Goal: Information Seeking & Learning: Compare options

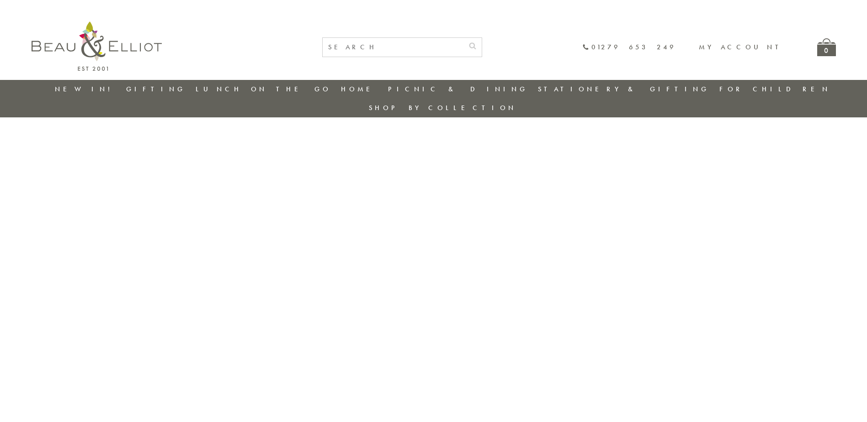
click at [88, 89] on link "New in!" at bounding box center [85, 89] width 61 height 9
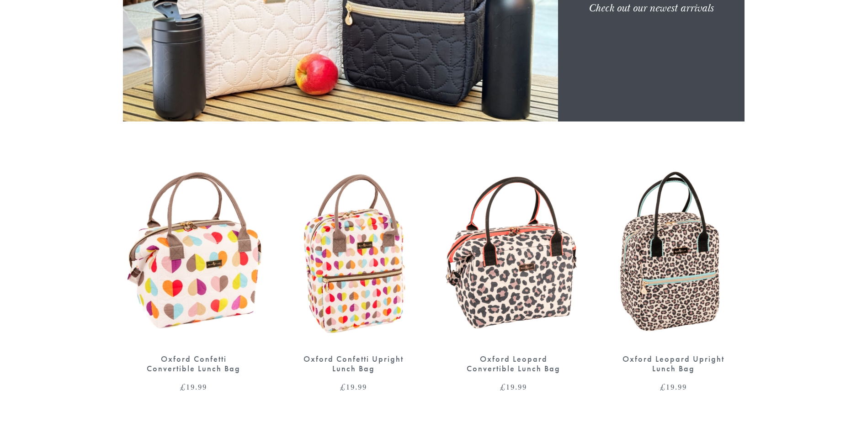
scroll to position [320, 0]
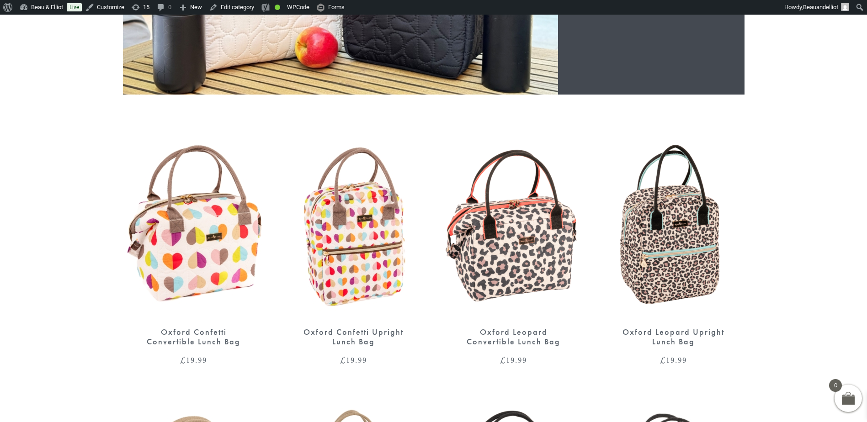
click at [237, 204] on img at bounding box center [194, 227] width 142 height 183
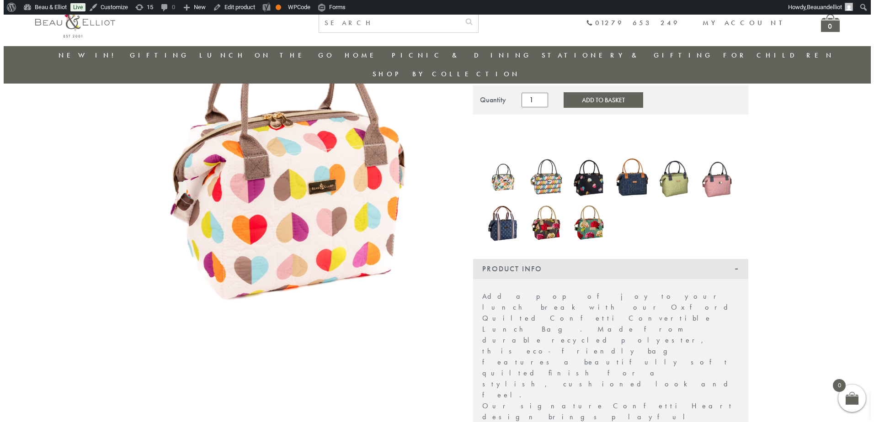
scroll to position [118, 0]
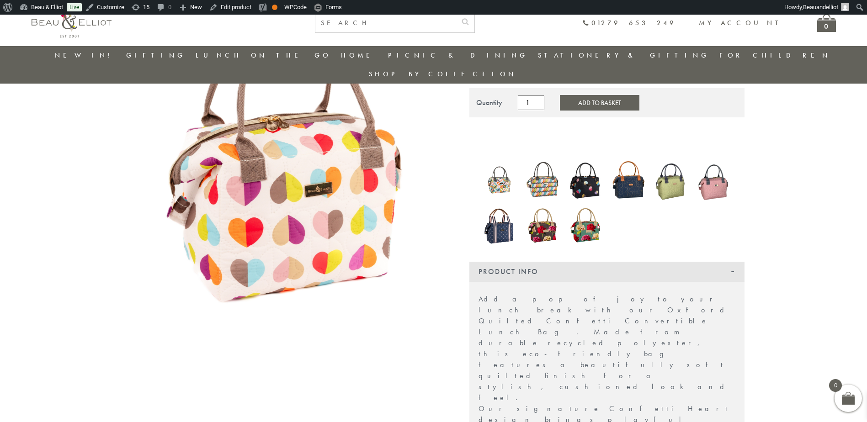
click at [276, 174] on img at bounding box center [283, 172] width 320 height 320
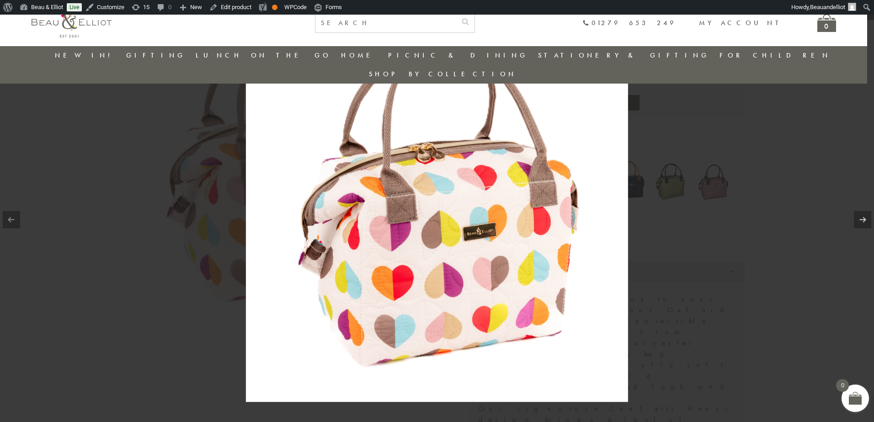
click at [409, 212] on img at bounding box center [437, 211] width 382 height 382
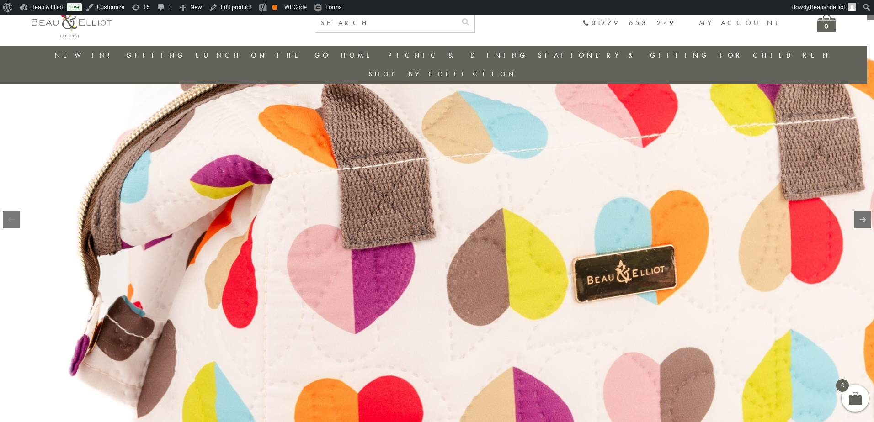
click at [483, 227] on img at bounding box center [495, 210] width 1170 height 1170
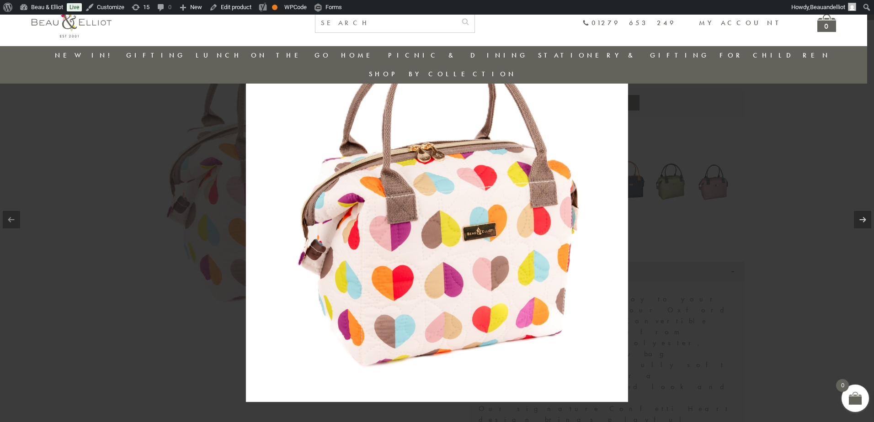
click at [723, 264] on div at bounding box center [437, 211] width 874 height 422
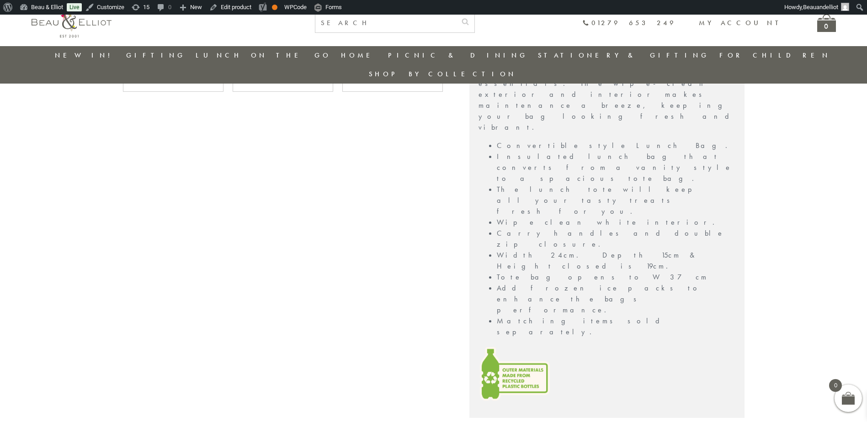
scroll to position [645, 0]
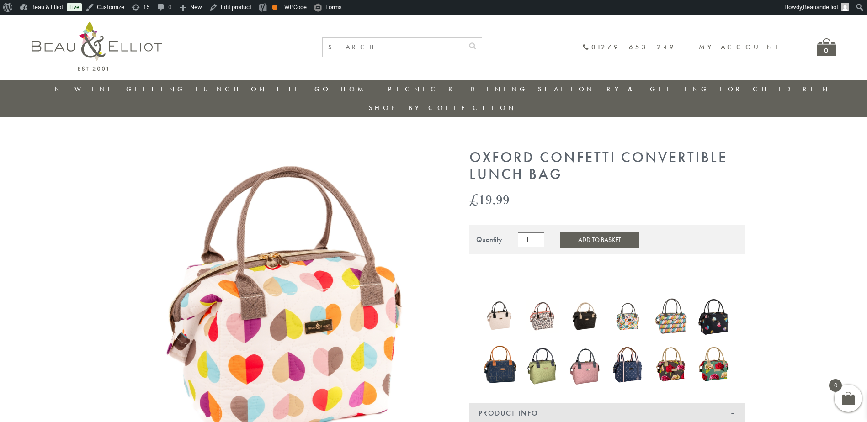
click at [80, 84] on li "New in!" at bounding box center [85, 89] width 61 height 19
click at [81, 90] on link "New in!" at bounding box center [85, 89] width 61 height 9
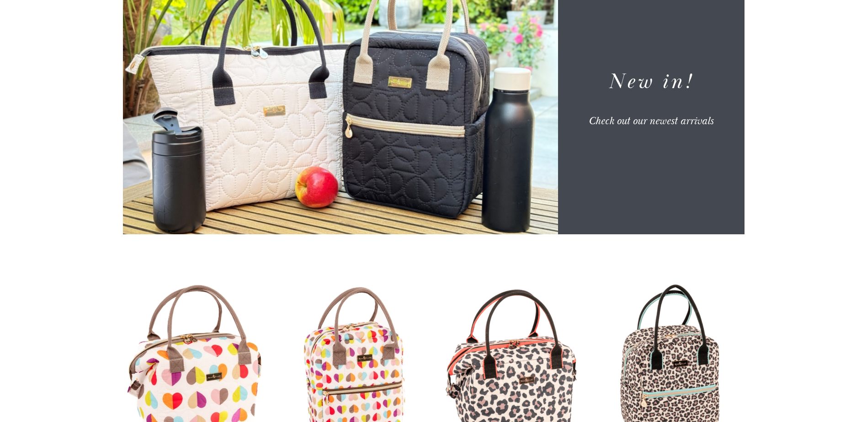
scroll to position [183, 0]
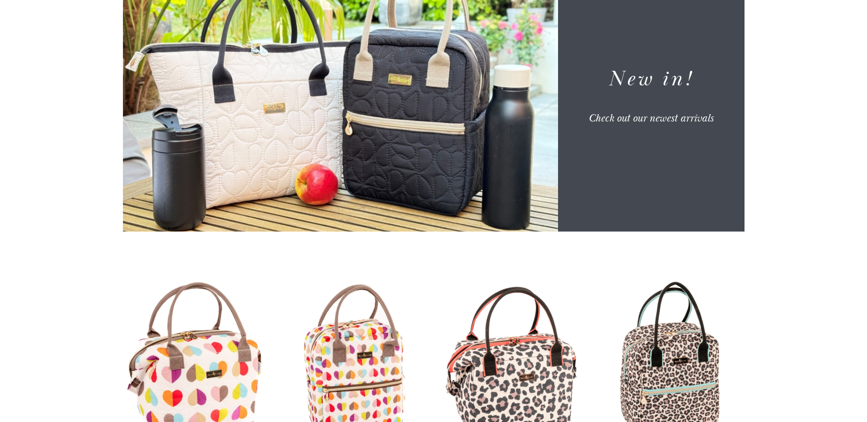
click at [368, 281] on img at bounding box center [354, 364] width 142 height 183
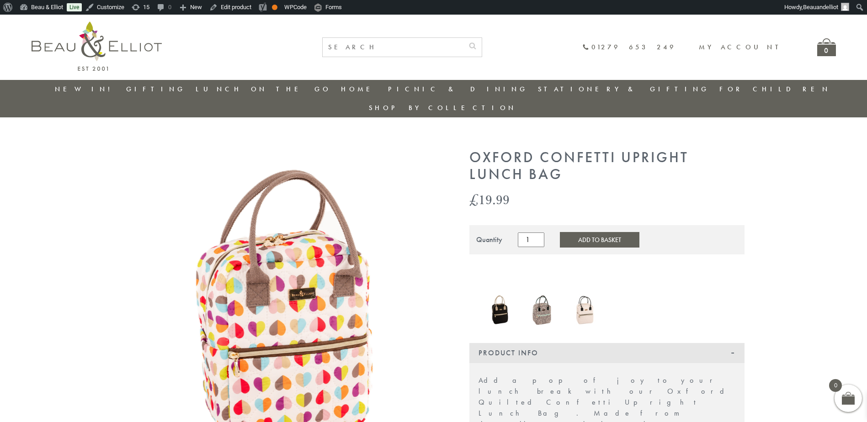
click at [77, 86] on link "New in!" at bounding box center [85, 89] width 61 height 9
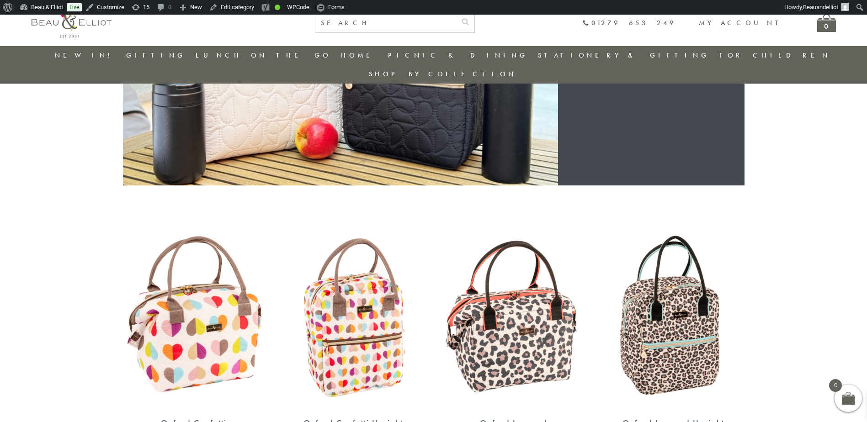
scroll to position [209, 0]
drag, startPoint x: 542, startPoint y: 287, endPoint x: 542, endPoint y: 277, distance: 10.1
click at [542, 287] on img at bounding box center [514, 318] width 142 height 183
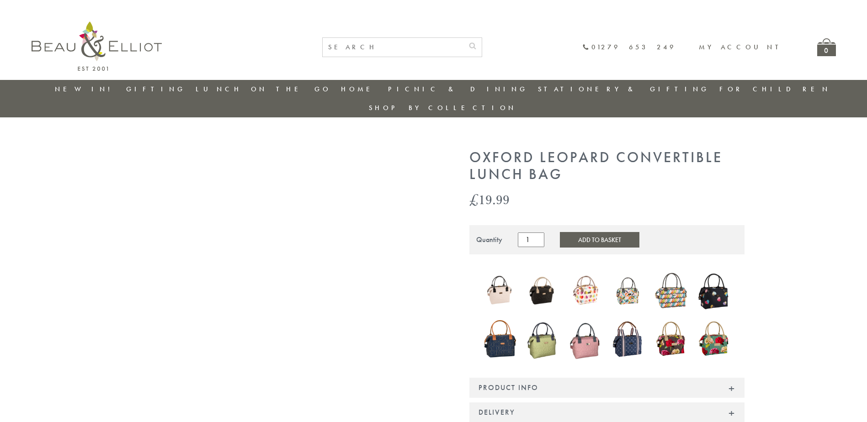
click at [83, 87] on link "New in!" at bounding box center [85, 89] width 61 height 9
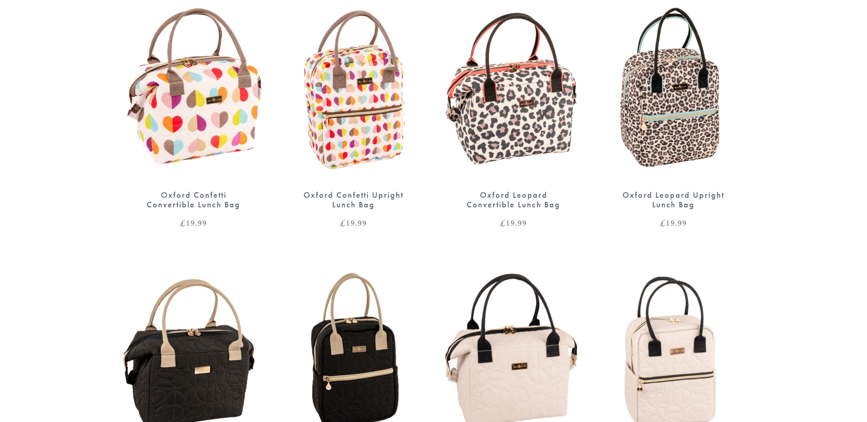
scroll to position [411, 0]
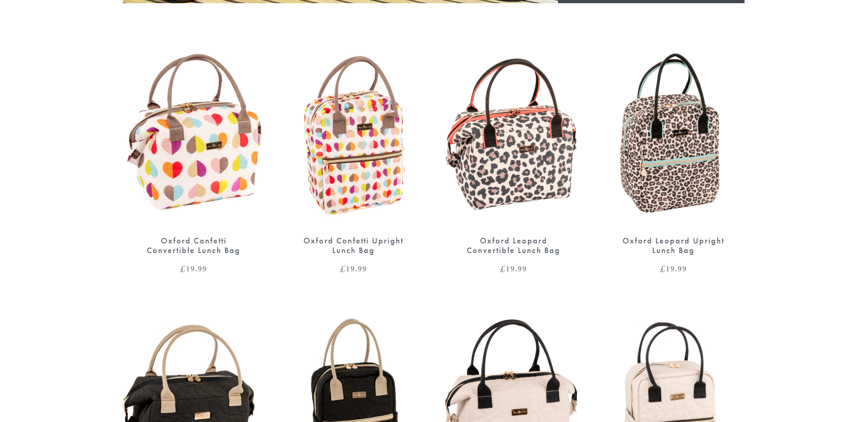
click at [714, 126] on img at bounding box center [674, 135] width 142 height 183
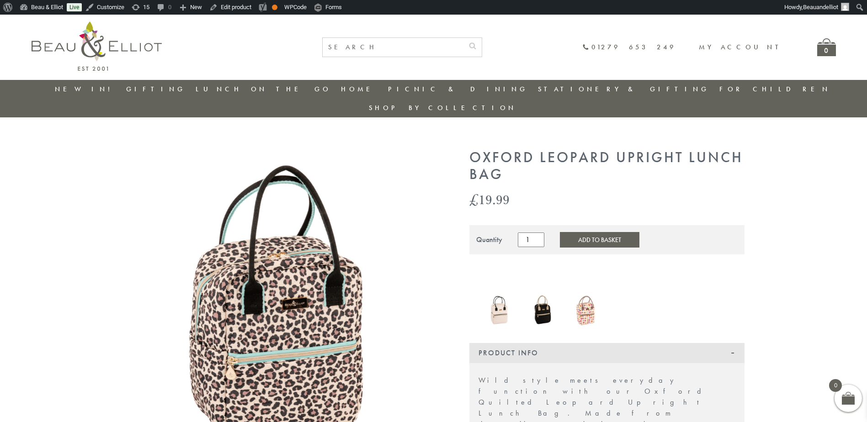
click at [68, 88] on ul "New in! Gifting Picnic & Dining Lunch On The Go Home Lunch On The Go Insulated …" at bounding box center [434, 99] width 804 height 38
click at [73, 83] on li "New in!" at bounding box center [85, 89] width 61 height 19
click at [75, 87] on link "New in!" at bounding box center [85, 89] width 61 height 9
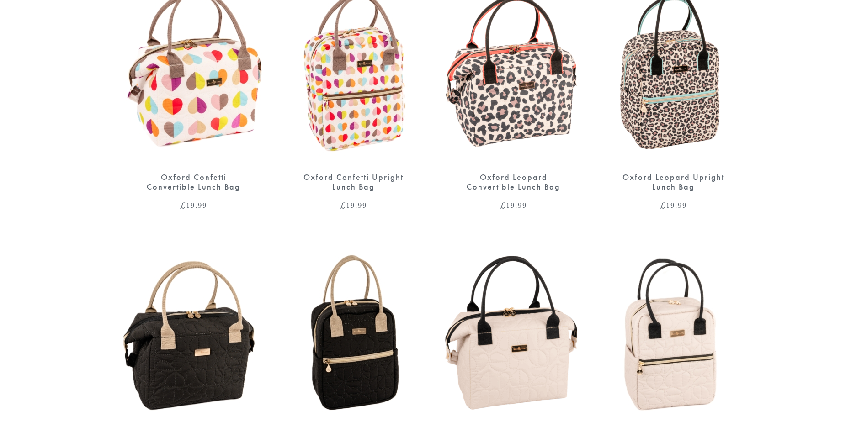
scroll to position [548, 0]
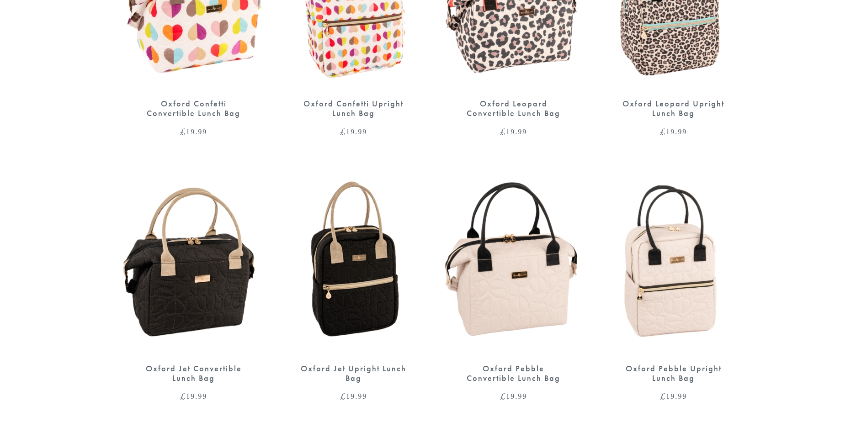
click at [171, 245] on img at bounding box center [194, 263] width 142 height 183
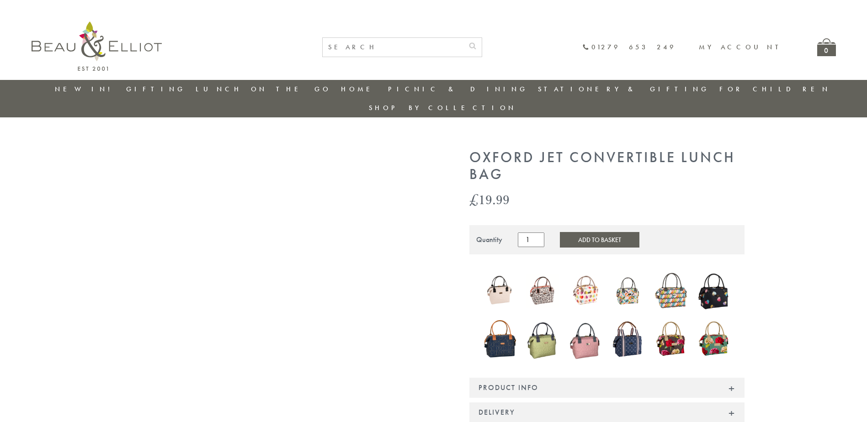
click at [81, 91] on link "New in!" at bounding box center [85, 89] width 61 height 9
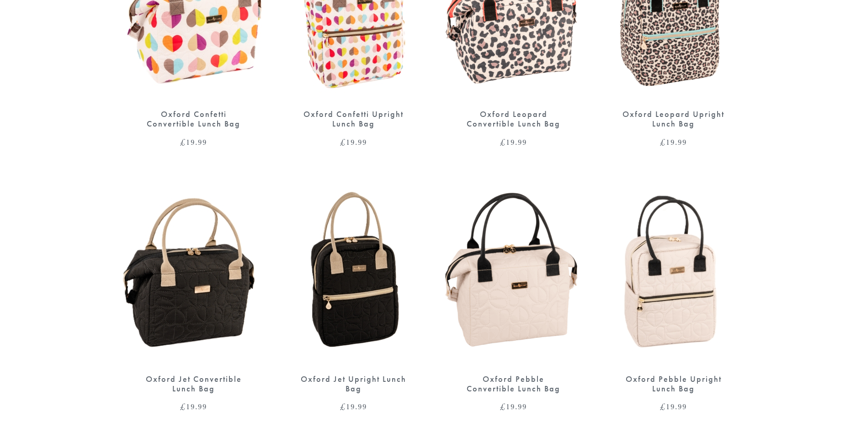
scroll to position [548, 0]
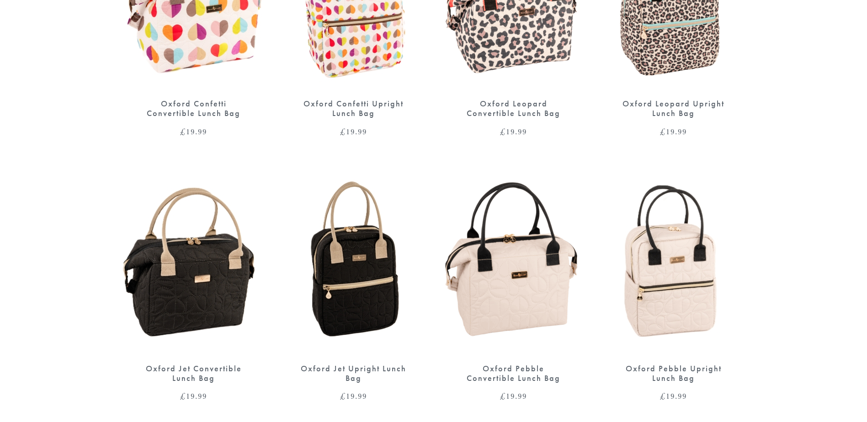
click at [335, 243] on img at bounding box center [354, 263] width 142 height 183
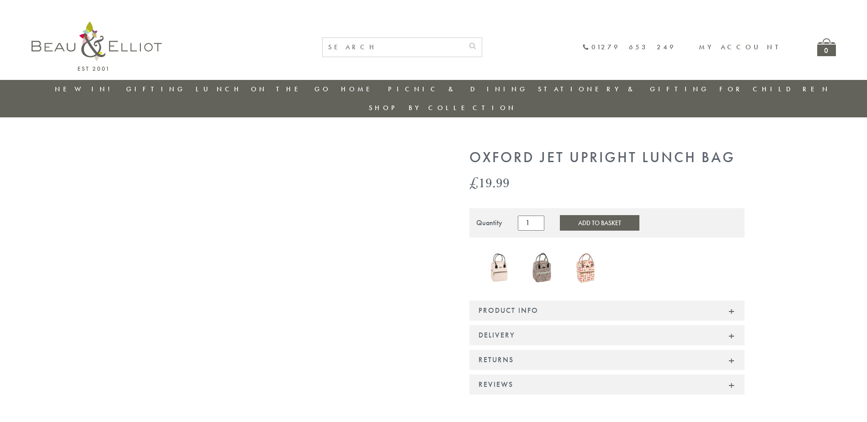
click at [92, 85] on link "New in!" at bounding box center [85, 89] width 61 height 9
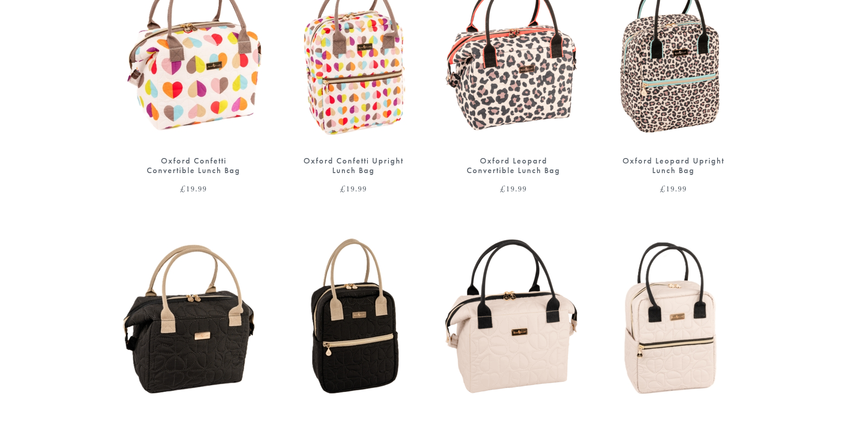
scroll to position [503, 0]
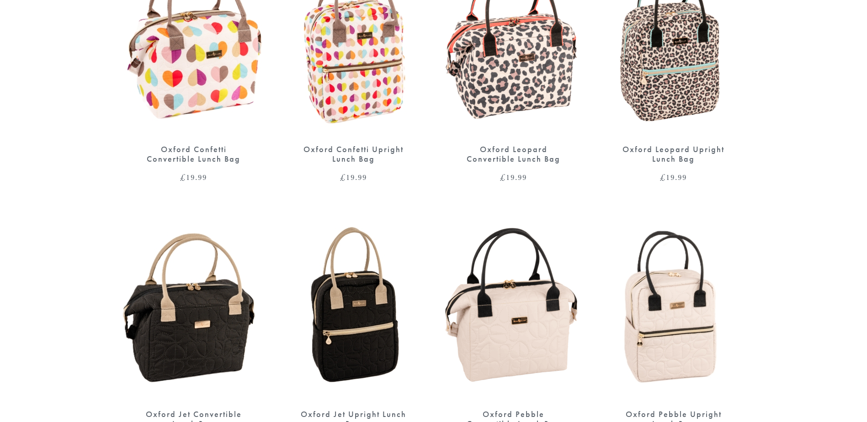
click at [531, 295] on img at bounding box center [514, 309] width 142 height 183
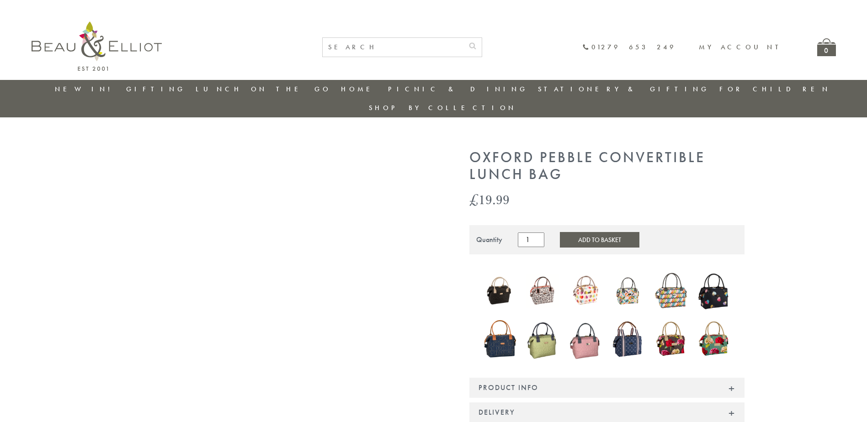
drag, startPoint x: 88, startPoint y: 90, endPoint x: 206, endPoint y: 131, distance: 124.7
click at [88, 90] on link "New in!" at bounding box center [85, 89] width 61 height 9
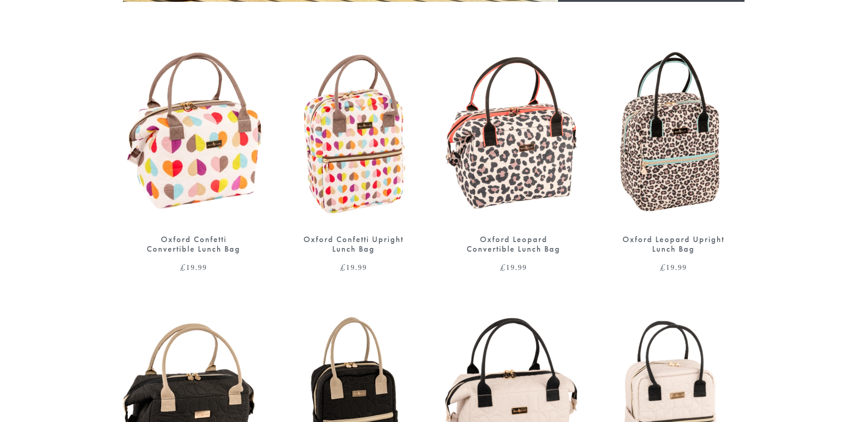
scroll to position [640, 0]
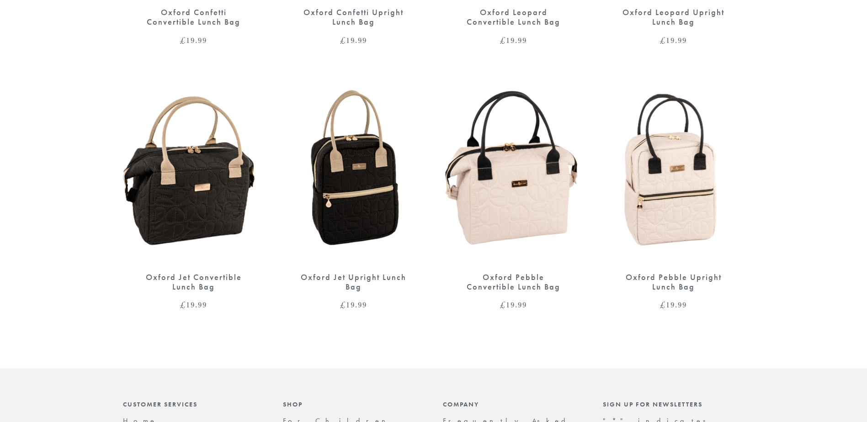
click at [676, 164] on img at bounding box center [674, 172] width 142 height 183
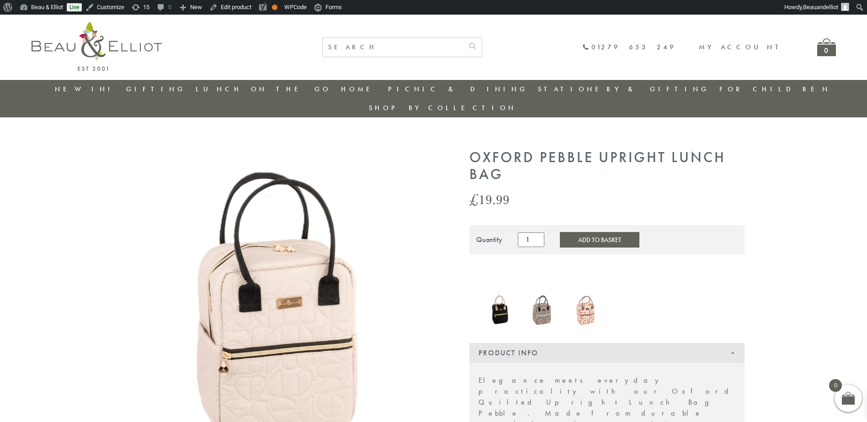
click at [117, 56] on img at bounding box center [97, 45] width 130 height 49
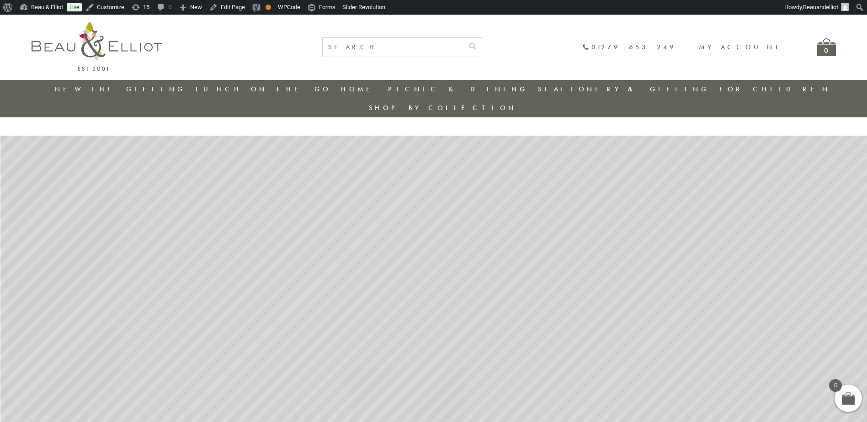
click at [98, 88] on link "New in!" at bounding box center [85, 89] width 61 height 9
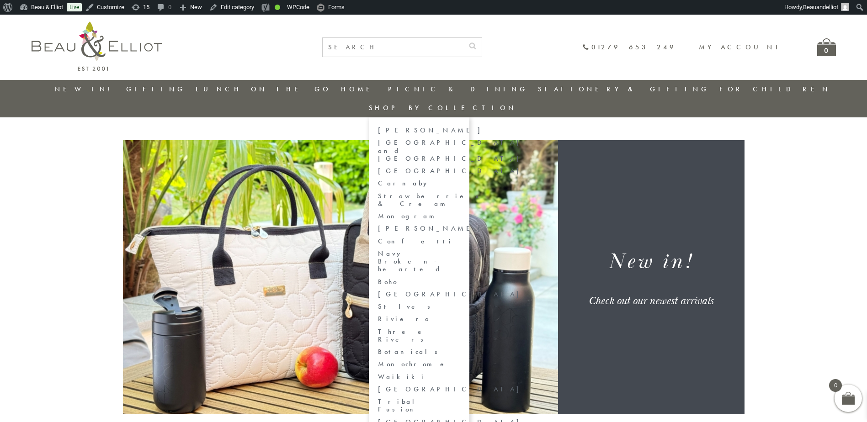
click at [460, 127] on link "[PERSON_NAME]" at bounding box center [419, 131] width 82 height 8
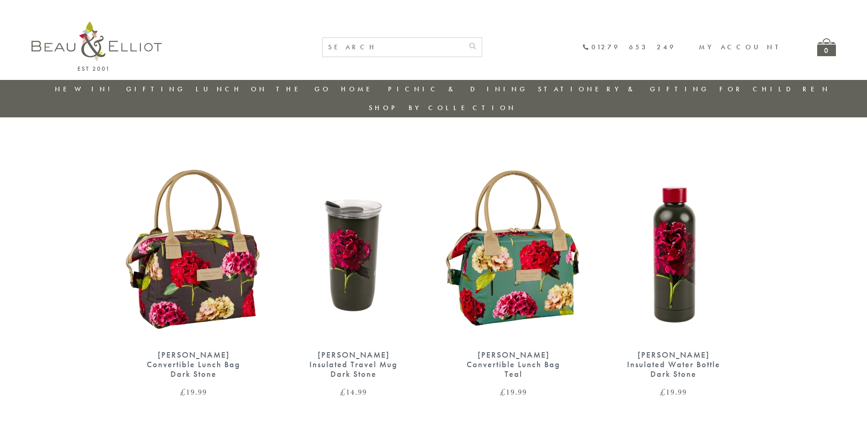
click at [192, 272] on img at bounding box center [194, 250] width 142 height 183
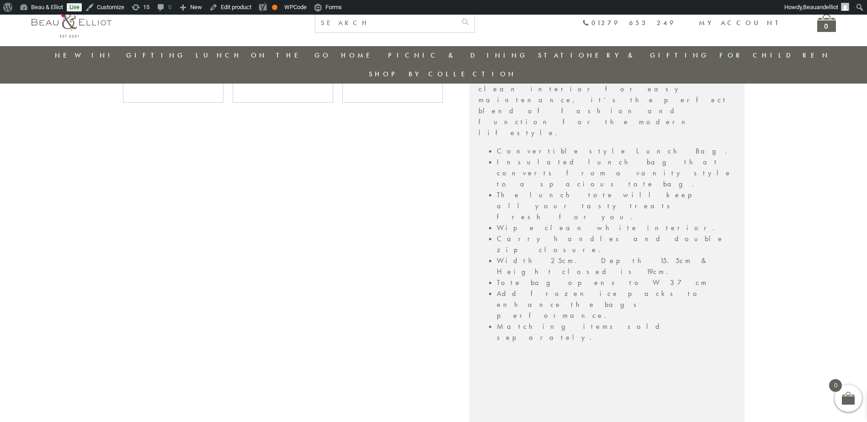
scroll to position [529, 0]
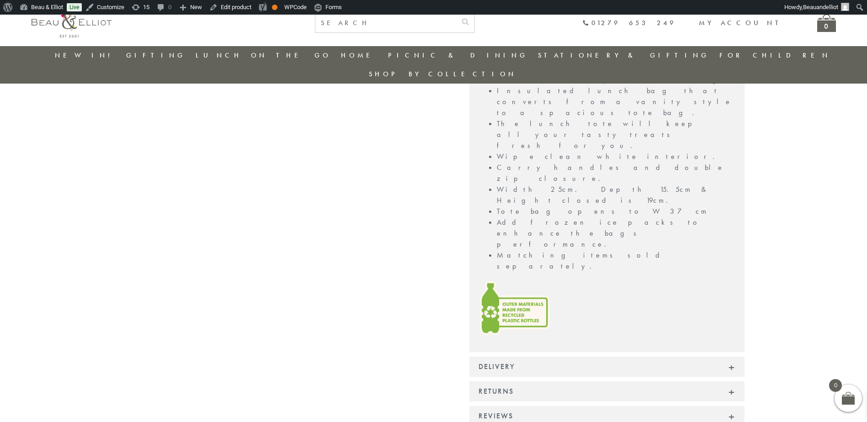
scroll to position [666, 0]
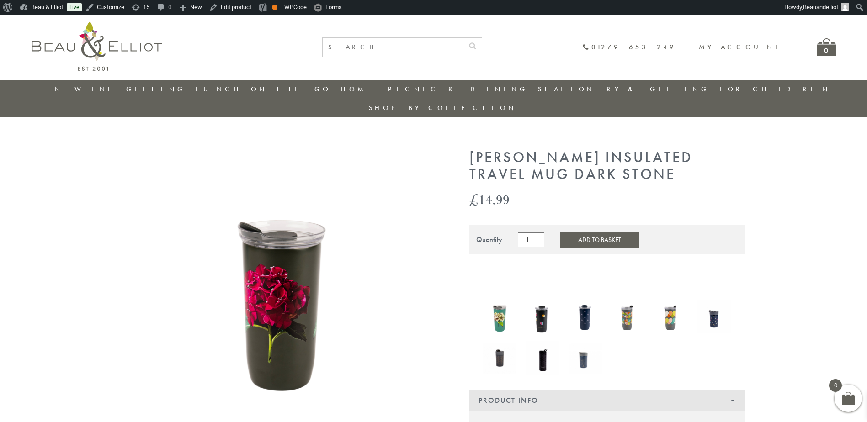
click at [72, 87] on link "New in!" at bounding box center [85, 89] width 61 height 9
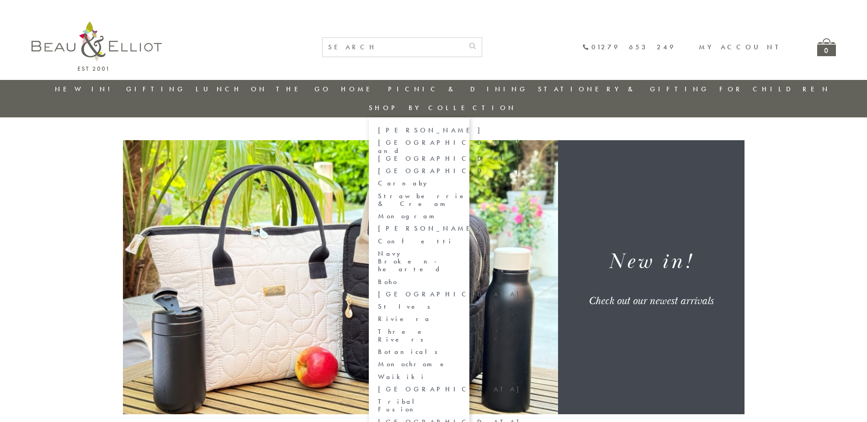
click at [460, 127] on link "[PERSON_NAME]" at bounding box center [419, 131] width 82 height 8
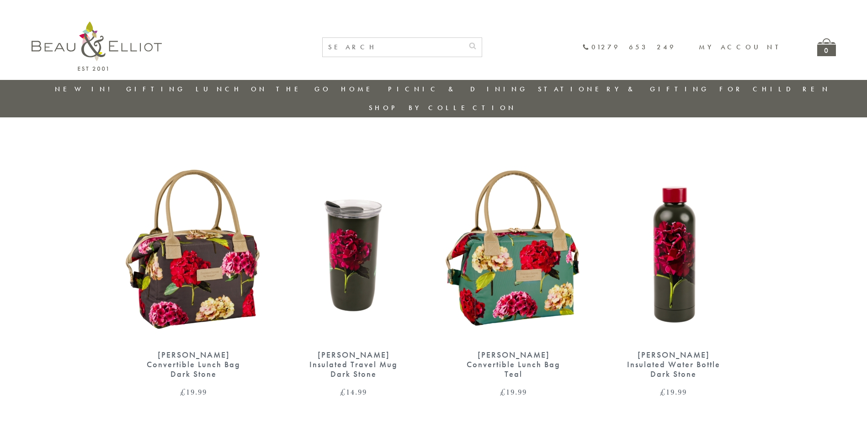
click at [504, 240] on img at bounding box center [514, 250] width 142 height 183
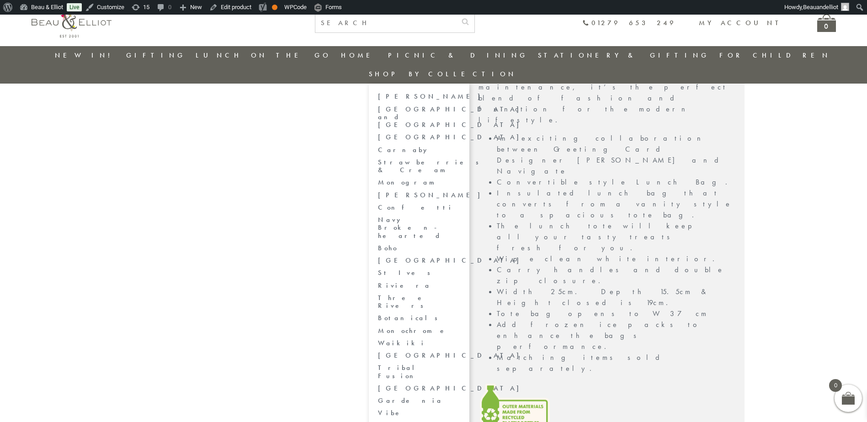
scroll to position [301, 0]
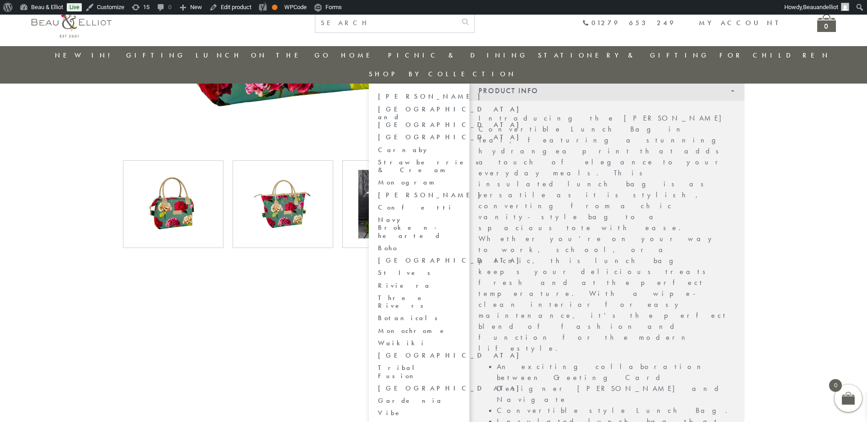
click at [460, 93] on link "[PERSON_NAME]" at bounding box center [419, 97] width 82 height 8
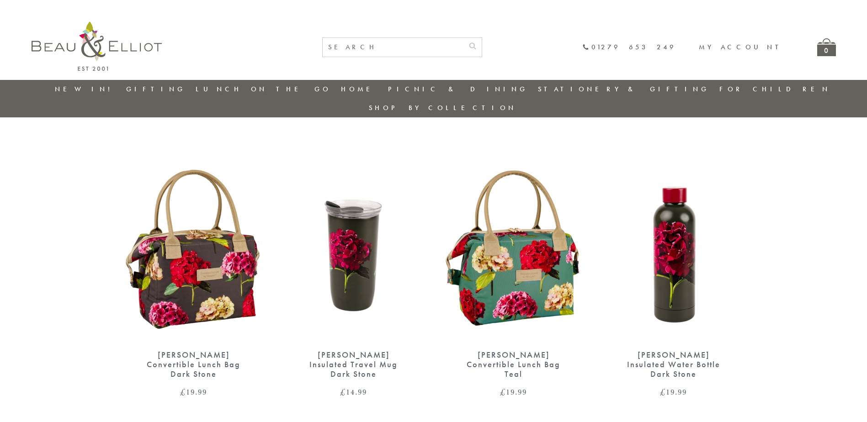
click at [660, 212] on img at bounding box center [674, 250] width 142 height 183
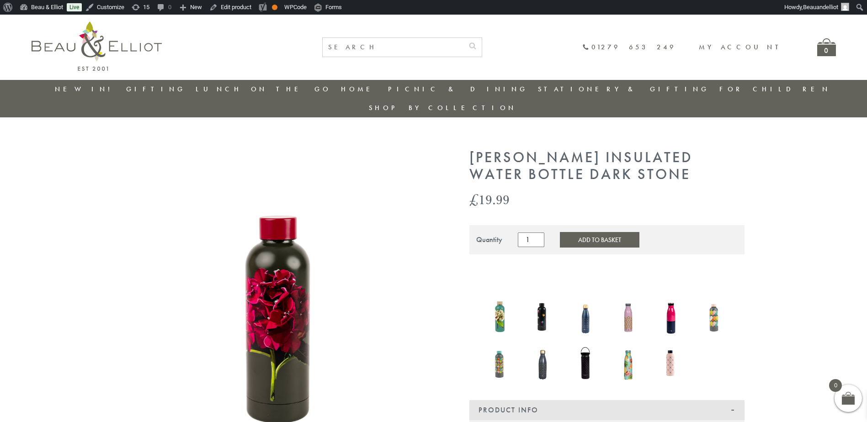
click at [500, 301] on img at bounding box center [500, 316] width 34 height 45
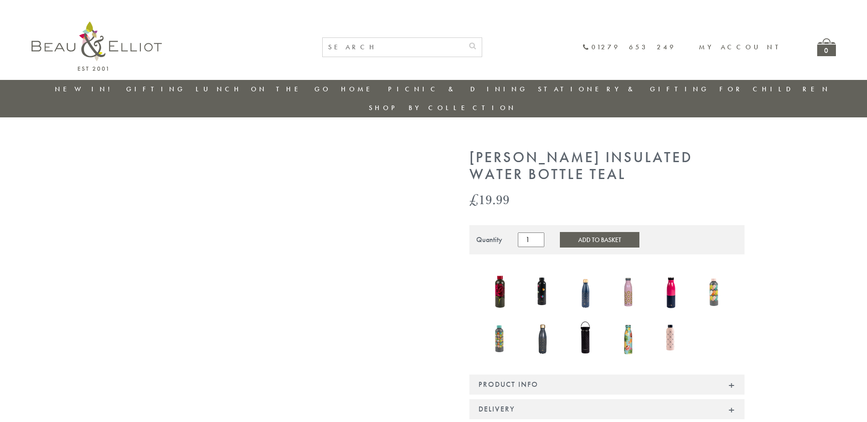
click at [523, 233] on input "1" at bounding box center [531, 240] width 27 height 15
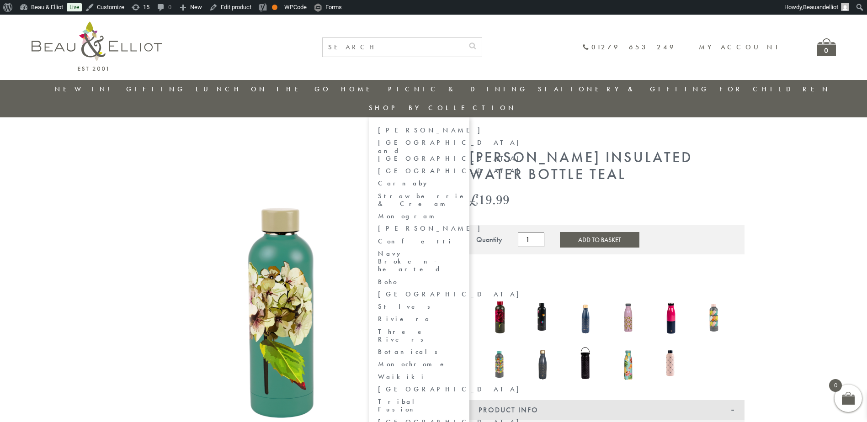
click at [460, 127] on link "[PERSON_NAME]" at bounding box center [419, 131] width 82 height 8
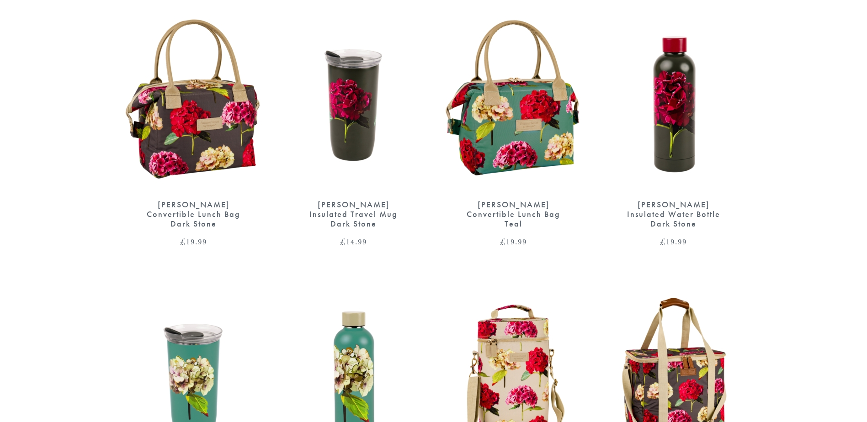
scroll to position [274, 0]
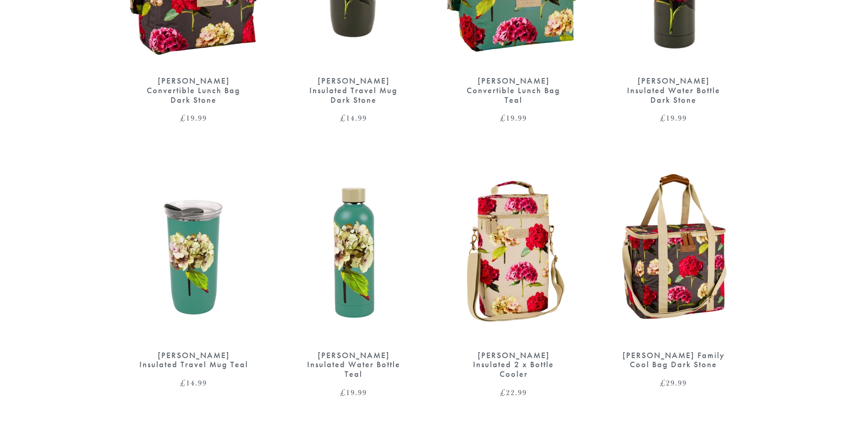
click at [207, 237] on img at bounding box center [194, 250] width 142 height 183
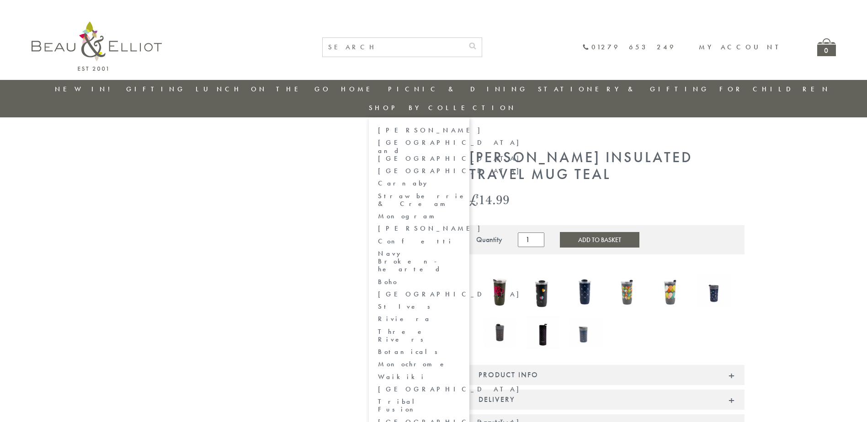
drag, startPoint x: 781, startPoint y: 108, endPoint x: 778, endPoint y: 101, distance: 8.2
click at [460, 127] on link "[PERSON_NAME]" at bounding box center [419, 131] width 82 height 8
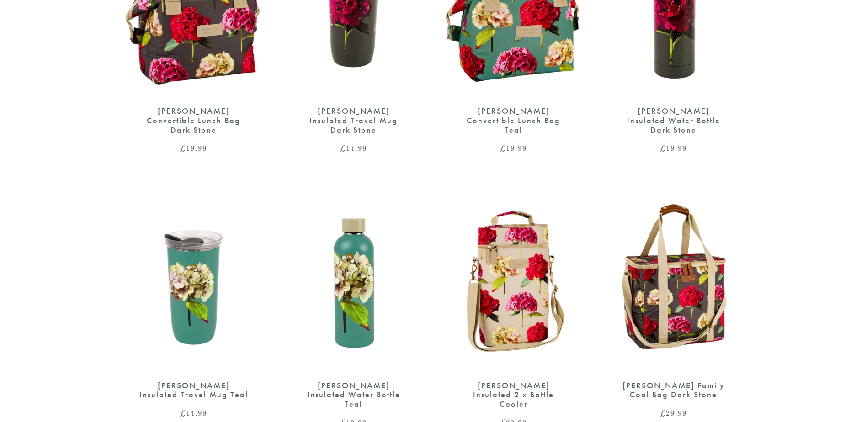
scroll to position [320, 0]
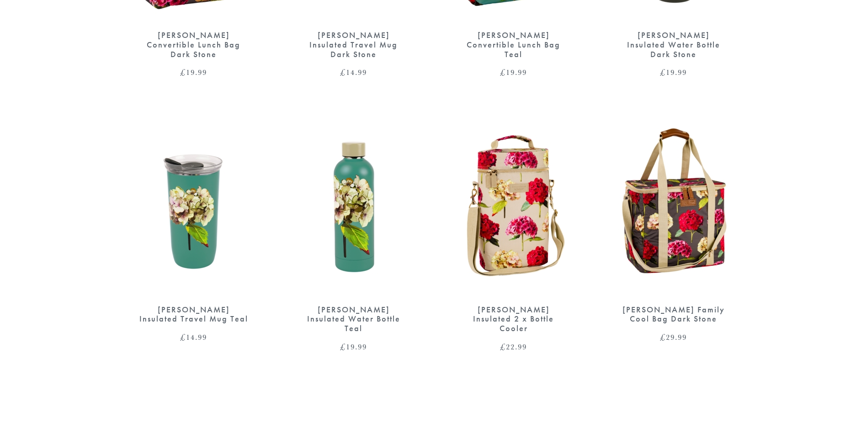
click at [336, 203] on img at bounding box center [354, 204] width 142 height 183
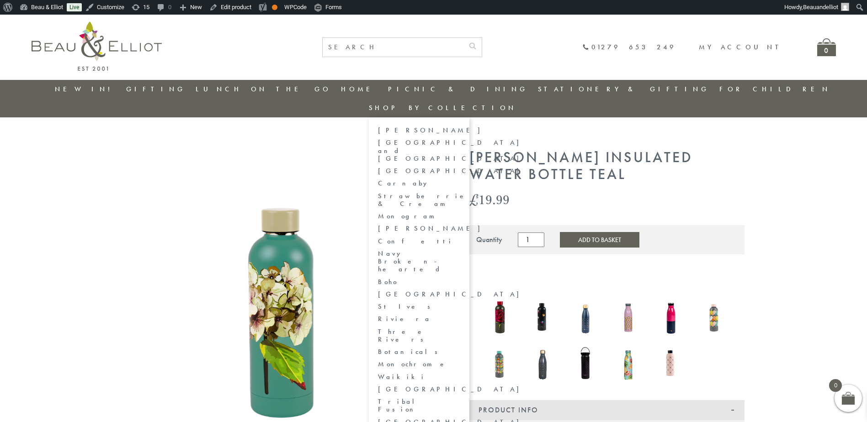
click at [460, 139] on link "[GEOGRAPHIC_DATA] and [GEOGRAPHIC_DATA]" at bounding box center [419, 151] width 82 height 24
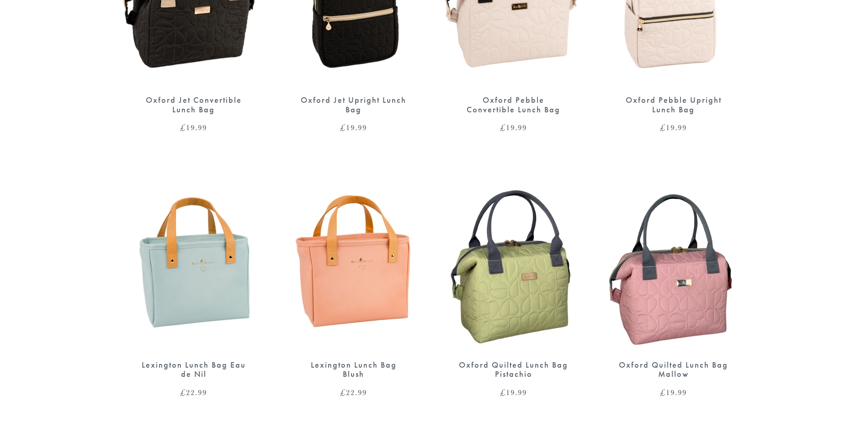
scroll to position [548, 0]
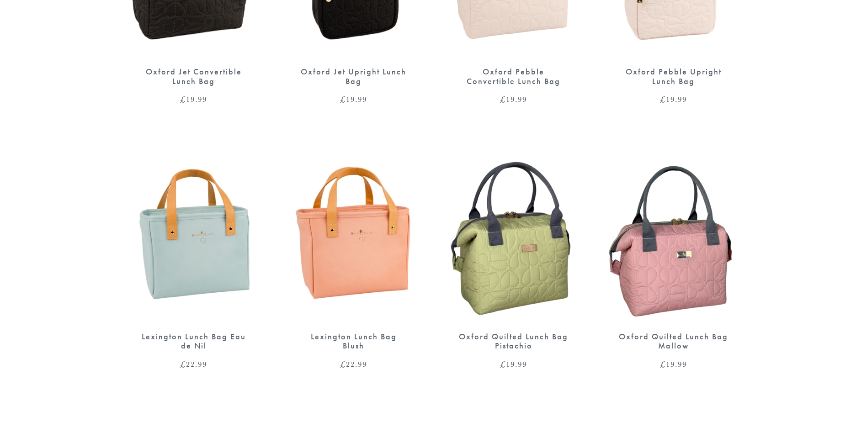
click at [354, 188] on img at bounding box center [354, 231] width 142 height 183
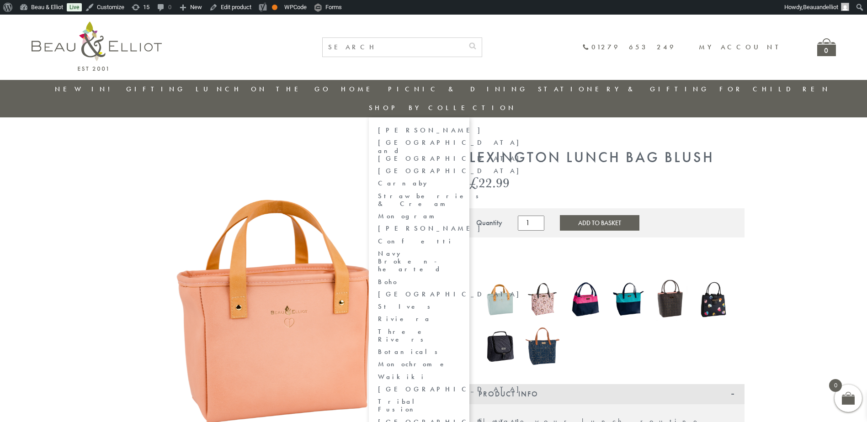
click at [460, 180] on link "Carnaby" at bounding box center [419, 184] width 82 height 8
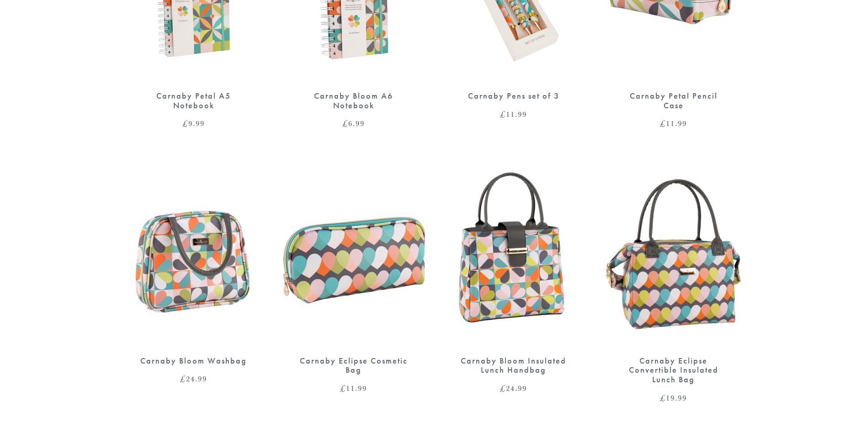
scroll to position [548, 0]
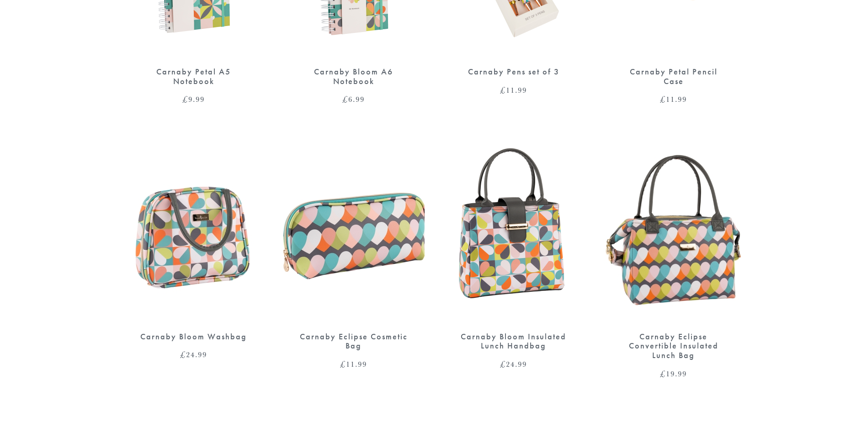
click at [546, 227] on img at bounding box center [514, 231] width 142 height 183
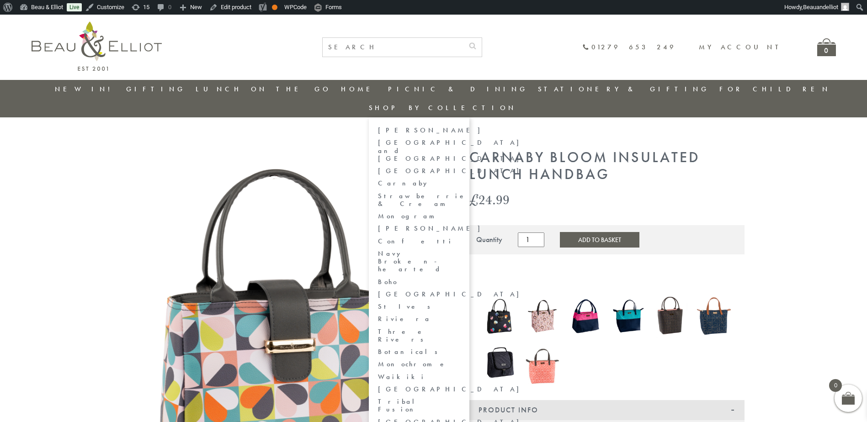
click at [460, 180] on link "Carnaby" at bounding box center [419, 184] width 82 height 8
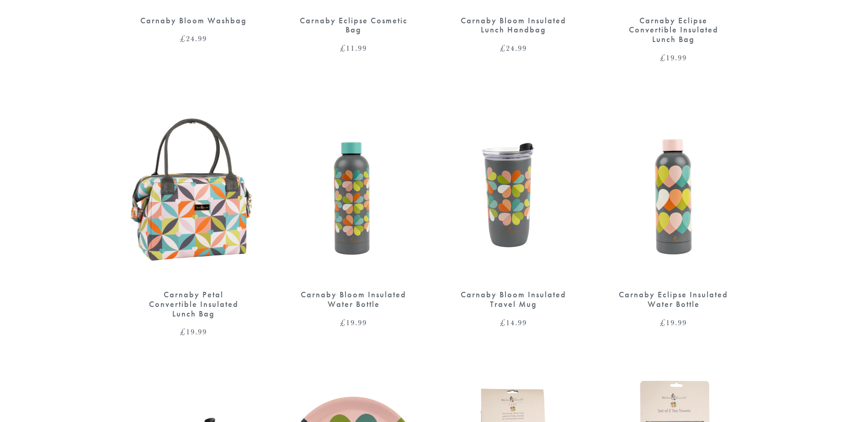
scroll to position [914, 0]
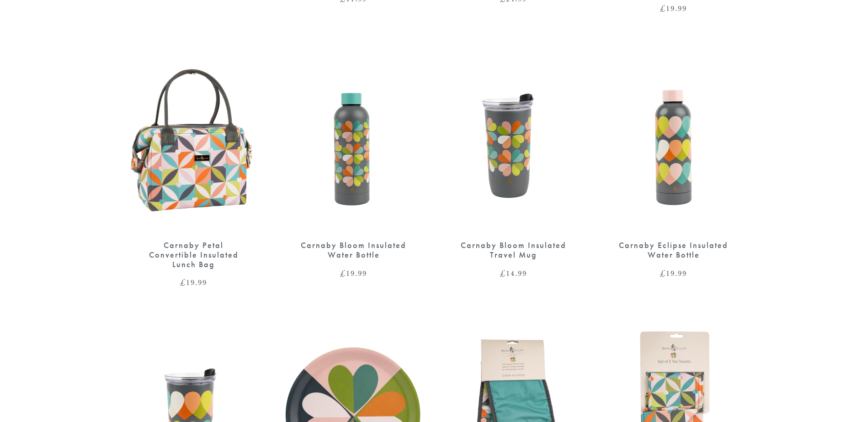
click at [182, 182] on img at bounding box center [194, 140] width 142 height 183
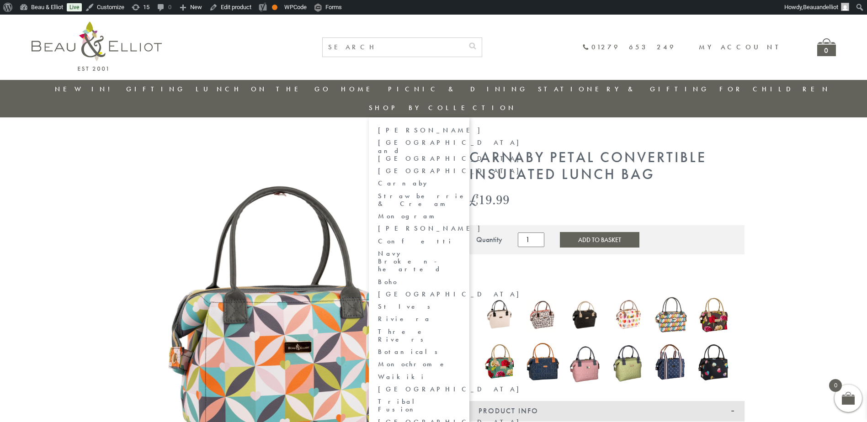
click at [460, 180] on link "Carnaby" at bounding box center [419, 184] width 82 height 8
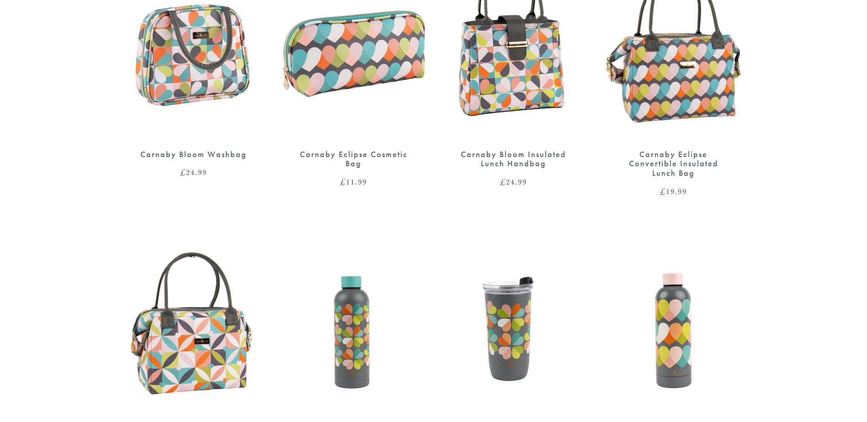
scroll to position [823, 0]
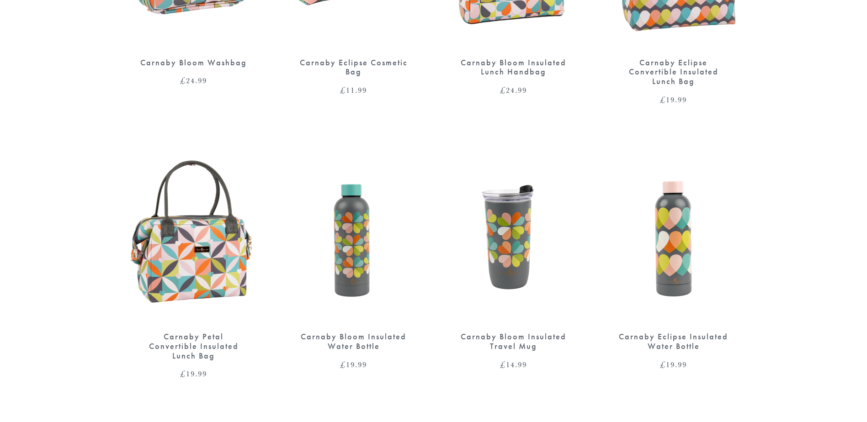
click at [353, 265] on img at bounding box center [354, 231] width 142 height 183
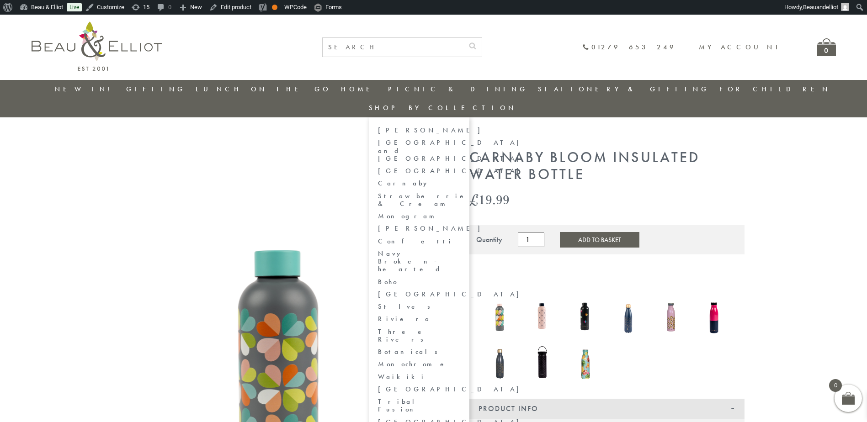
click at [460, 180] on link "Carnaby" at bounding box center [419, 184] width 82 height 8
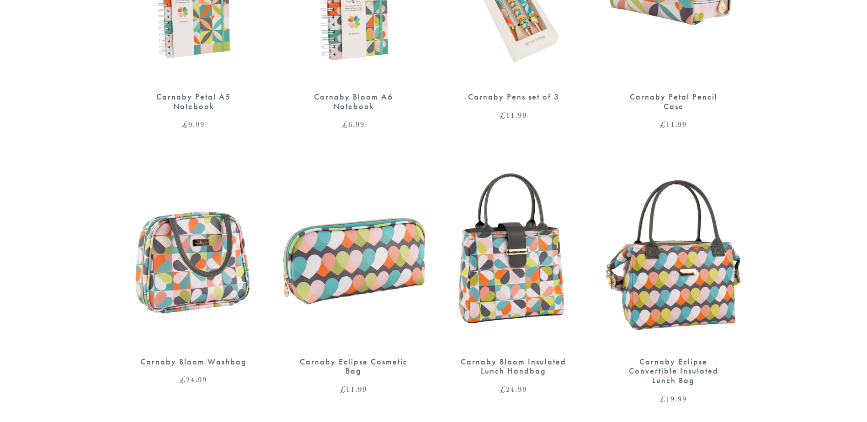
scroll to position [777, 0]
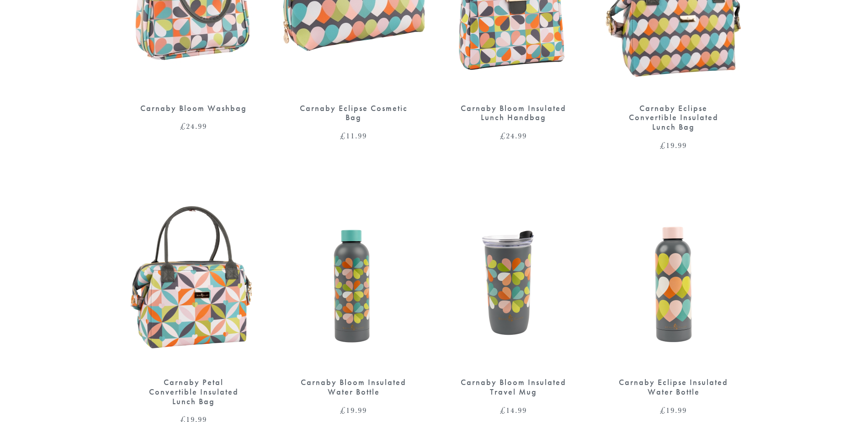
click at [529, 232] on img at bounding box center [514, 277] width 142 height 183
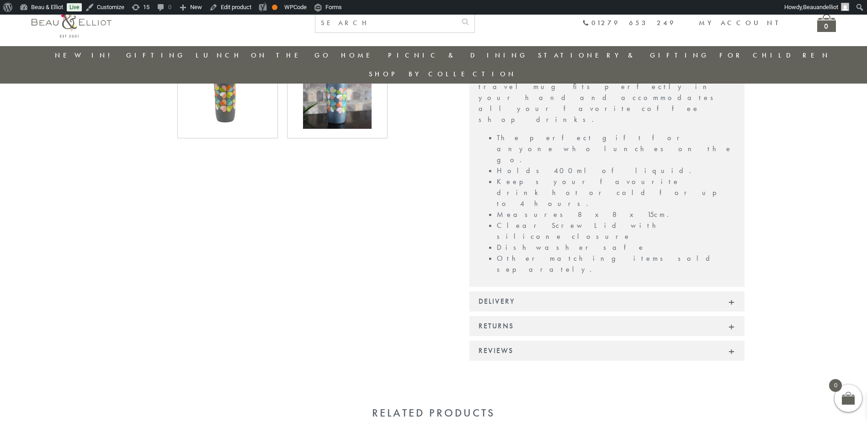
scroll to position [484, 0]
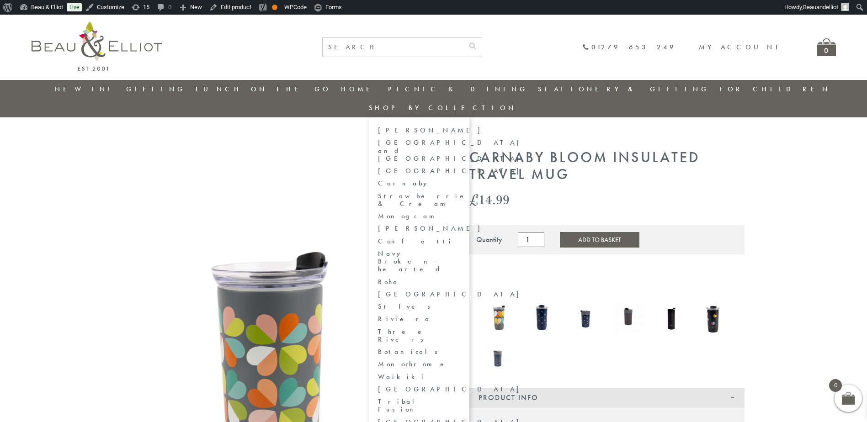
click at [460, 180] on link "Carnaby" at bounding box center [419, 184] width 82 height 8
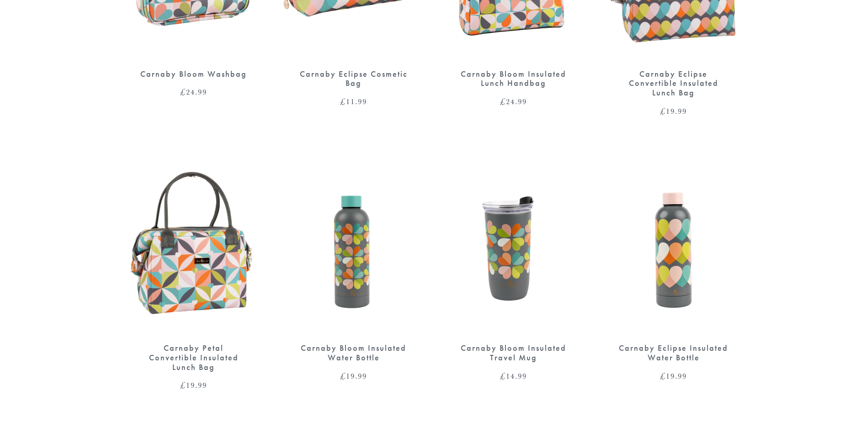
scroll to position [914, 0]
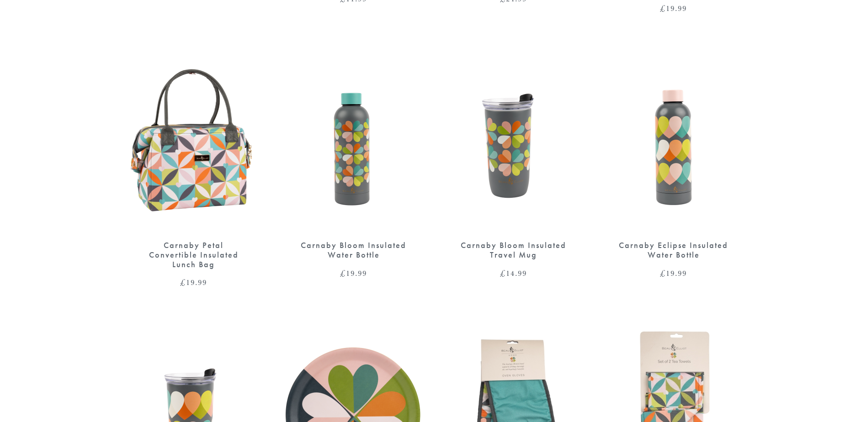
click at [702, 150] on img at bounding box center [674, 140] width 142 height 183
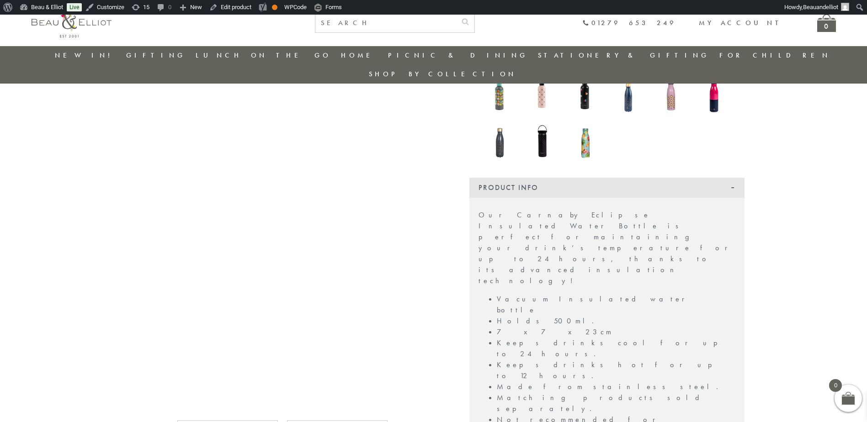
scroll to position [164, 0]
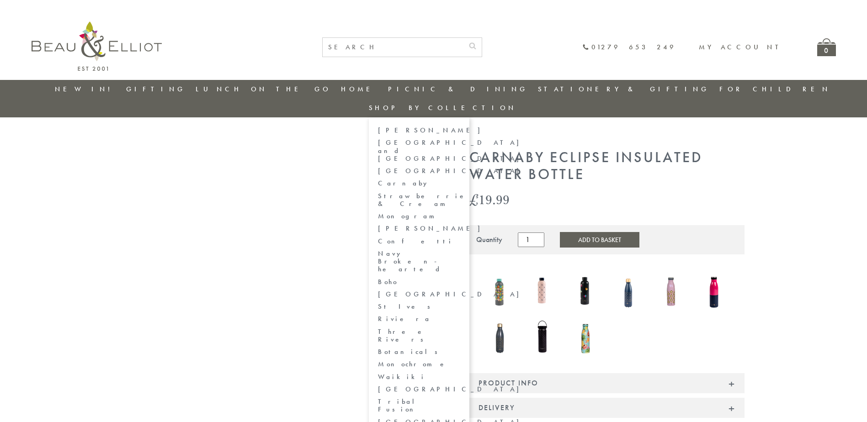
click at [460, 180] on link "Carnaby" at bounding box center [419, 184] width 82 height 8
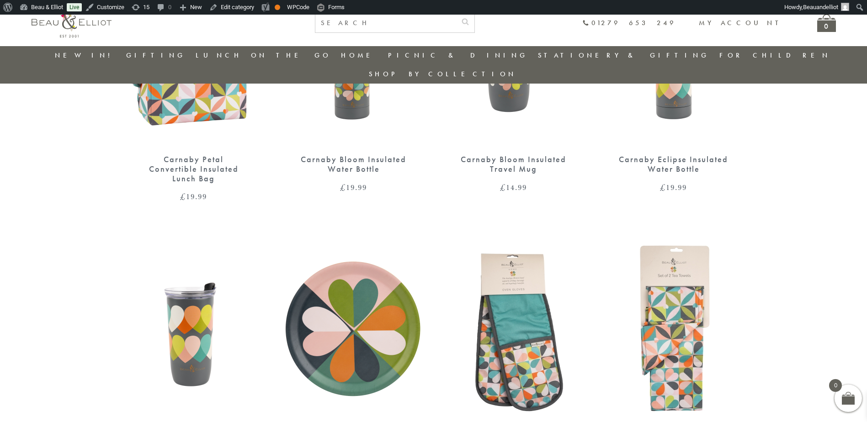
scroll to position [986, 0]
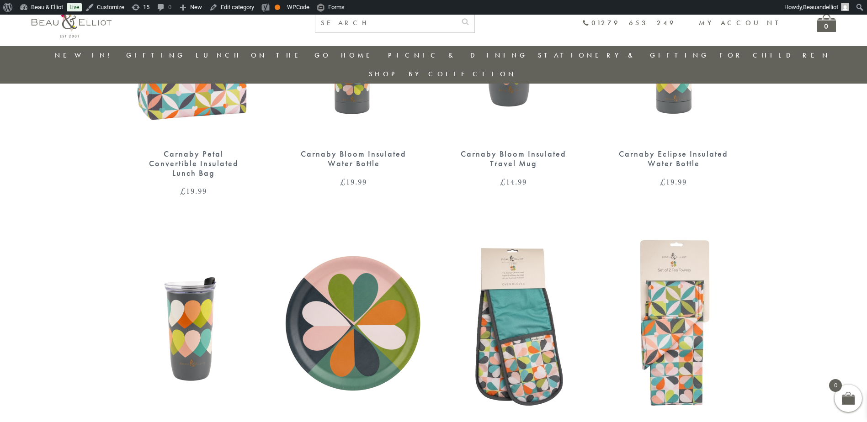
click at [201, 285] on img at bounding box center [194, 323] width 142 height 183
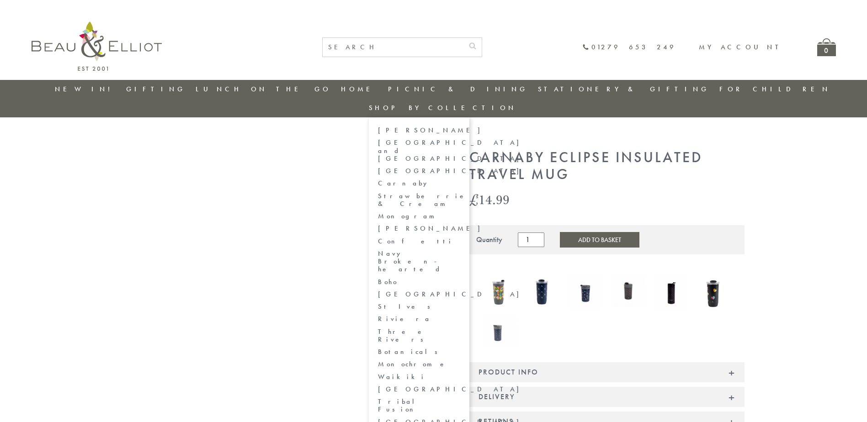
click at [460, 192] on link "Strawberries & Cream" at bounding box center [419, 200] width 82 height 16
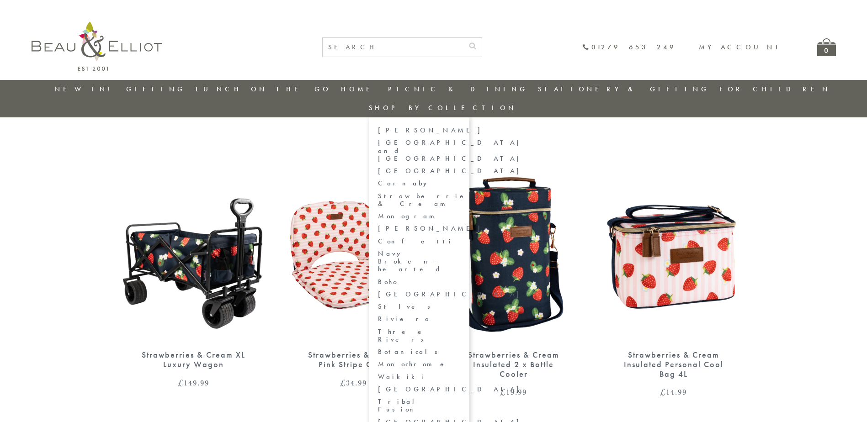
click at [460, 139] on link "[GEOGRAPHIC_DATA] and [GEOGRAPHIC_DATA]" at bounding box center [419, 151] width 82 height 24
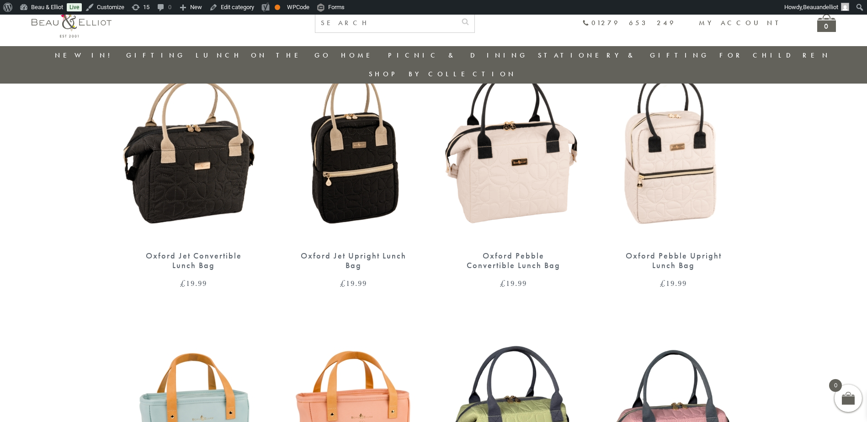
scroll to position [529, 0]
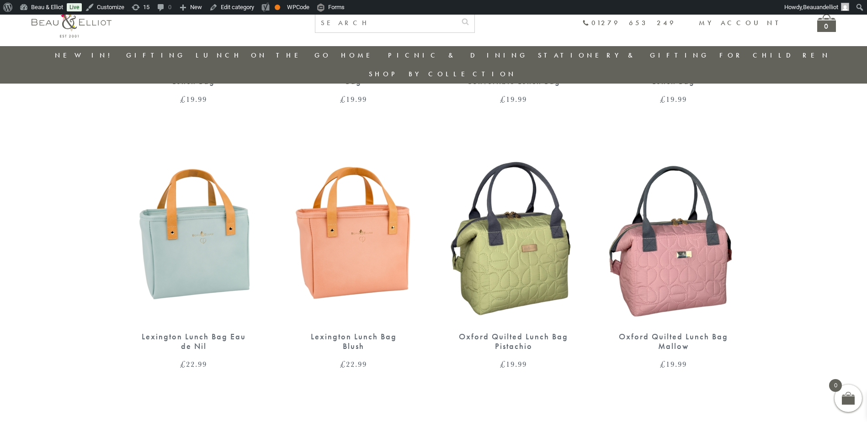
click at [498, 222] on img at bounding box center [514, 231] width 142 height 183
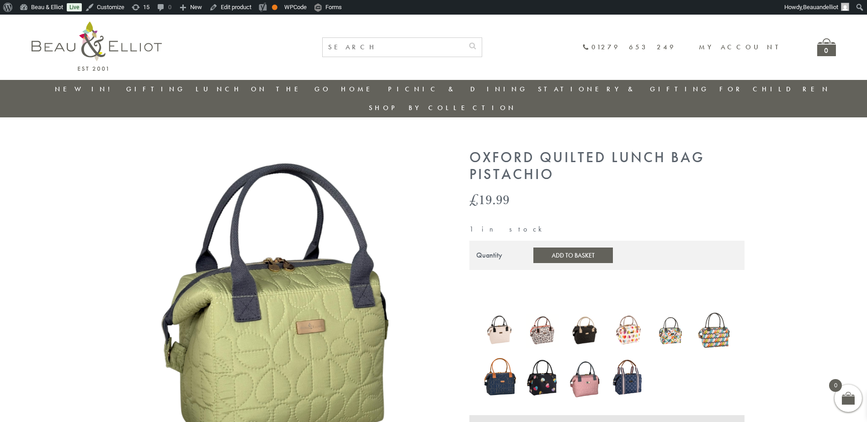
click at [310, 301] on img at bounding box center [283, 309] width 320 height 320
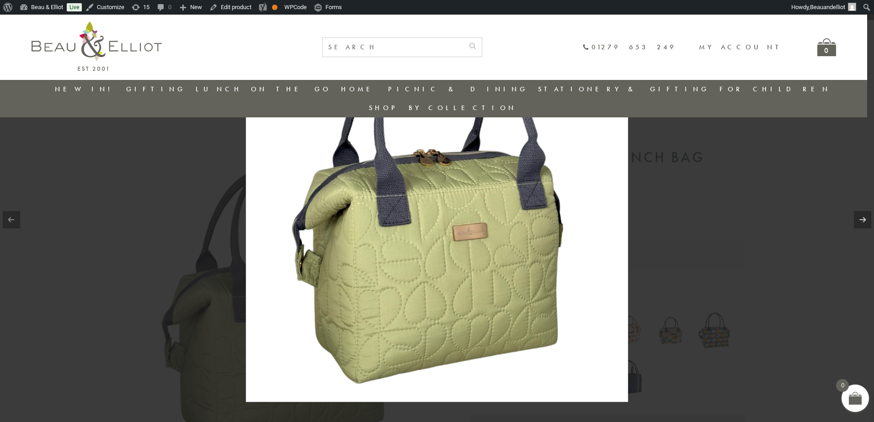
click at [391, 257] on img at bounding box center [437, 211] width 382 height 382
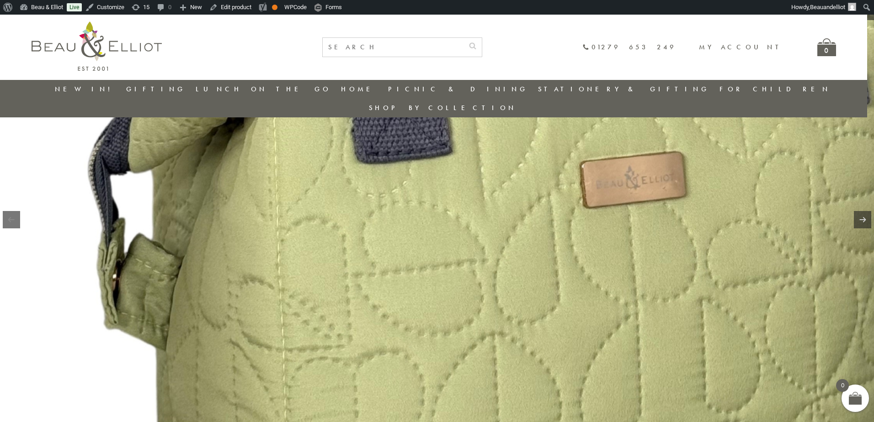
click at [391, 257] on img at bounding box center [532, 116] width 1170 height 1170
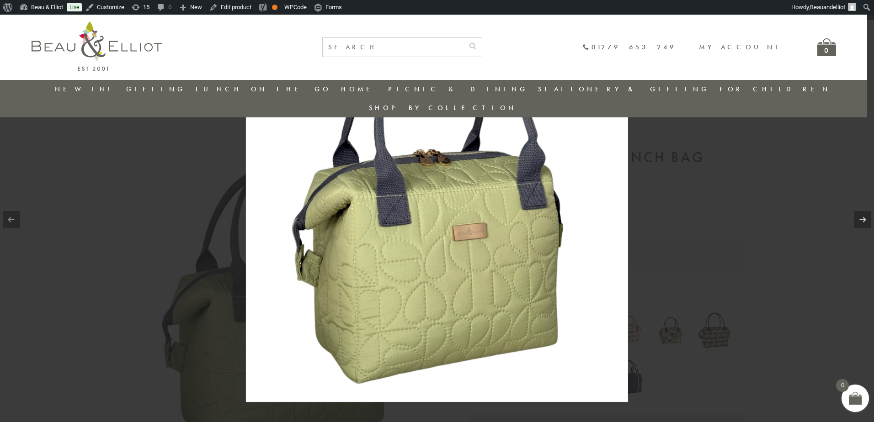
click at [742, 287] on div at bounding box center [437, 211] width 874 height 422
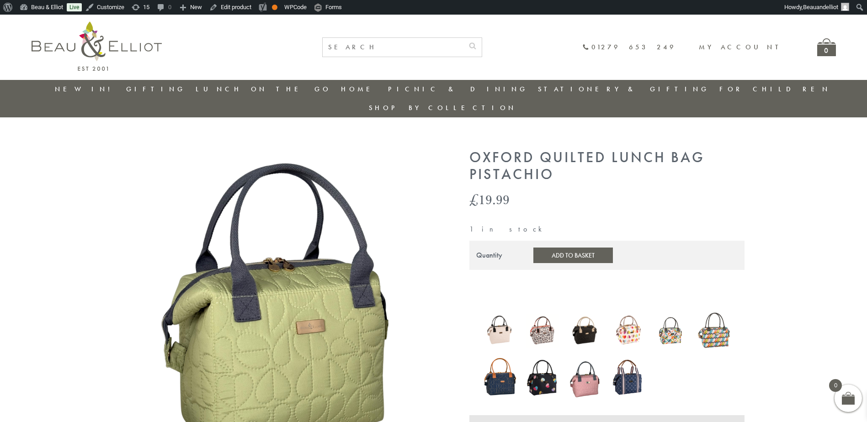
drag, startPoint x: 585, startPoint y: 368, endPoint x: 631, endPoint y: 311, distance: 72.5
click at [585, 368] on img at bounding box center [585, 377] width 34 height 45
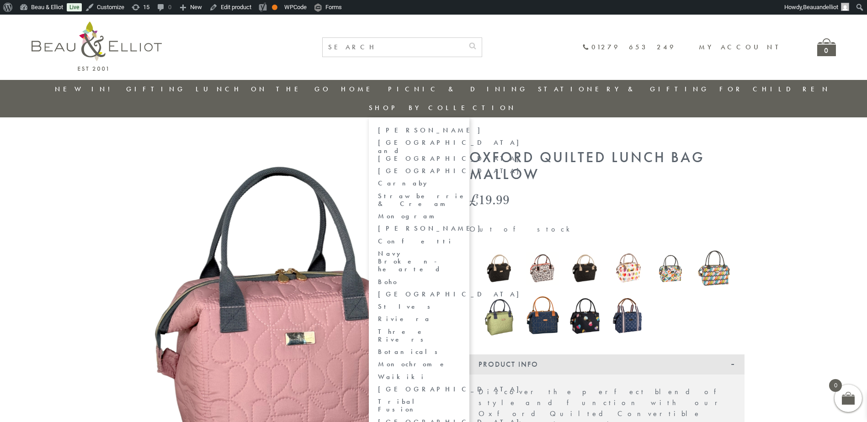
click at [460, 225] on link "[PERSON_NAME]" at bounding box center [419, 229] width 82 height 8
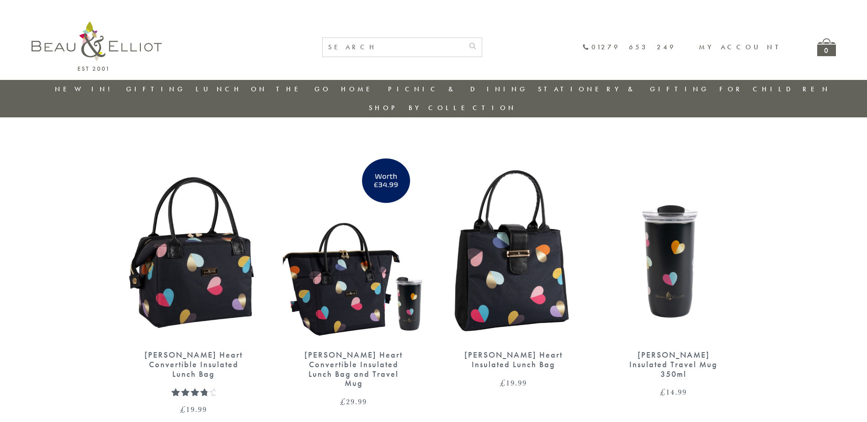
click at [189, 240] on img at bounding box center [194, 250] width 142 height 183
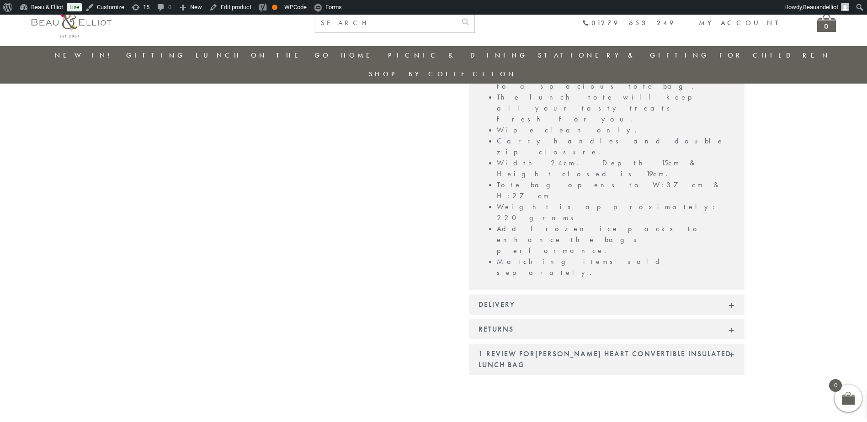
scroll to position [589, 0]
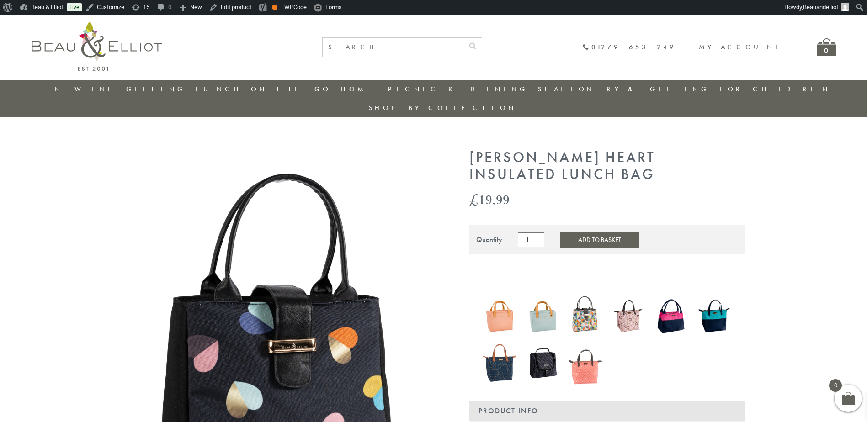
click at [87, 65] on img at bounding box center [97, 45] width 130 height 49
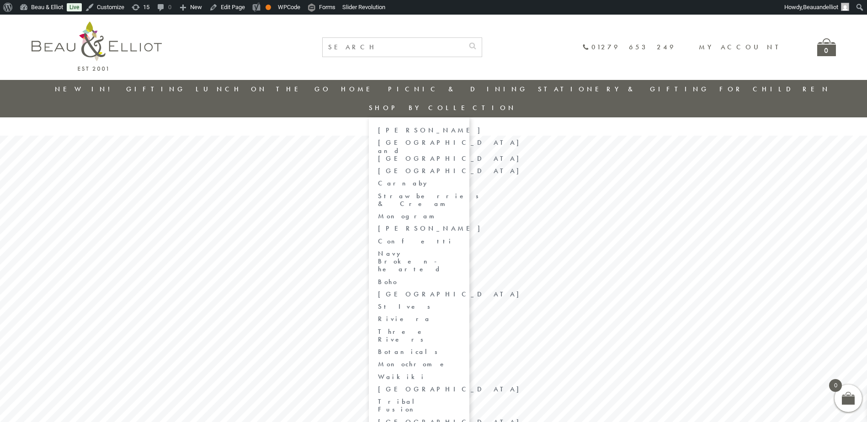
click at [460, 212] on link "Monogram" at bounding box center [419, 216] width 82 height 8
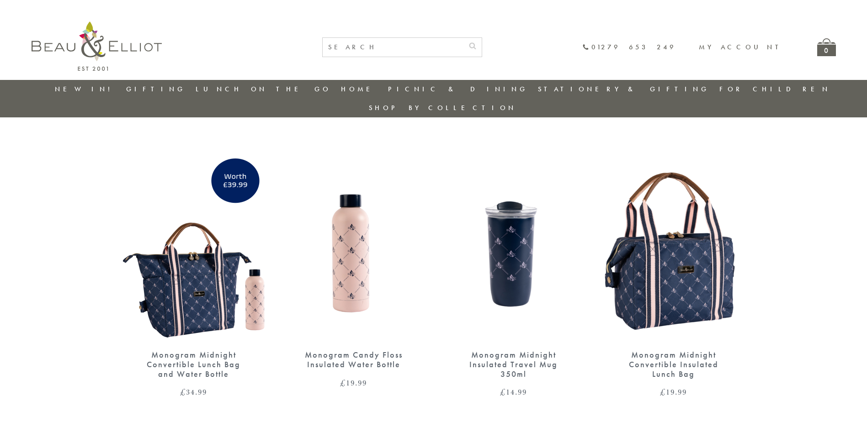
click at [491, 213] on img at bounding box center [514, 250] width 142 height 183
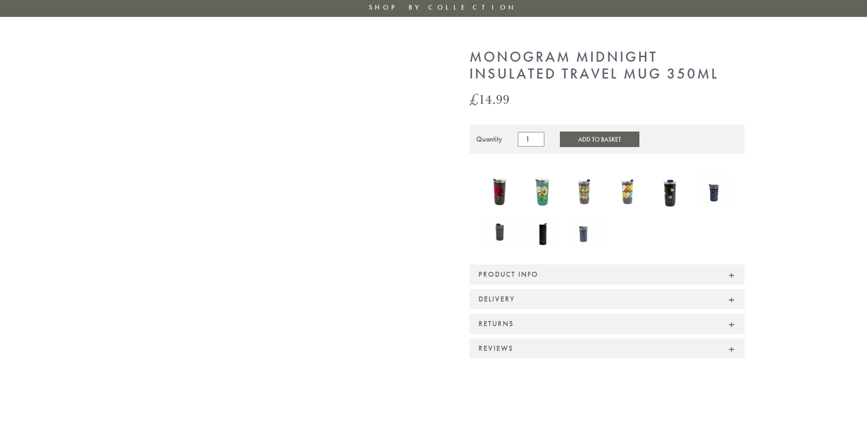
scroll to position [91, 0]
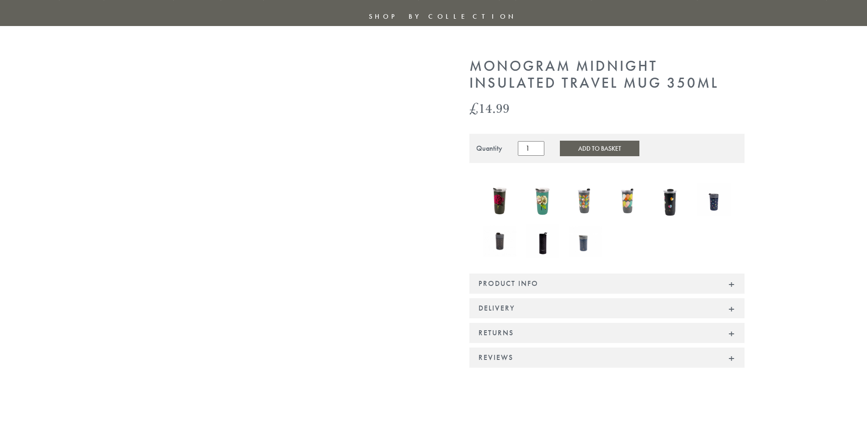
click at [670, 181] on img at bounding box center [671, 200] width 34 height 46
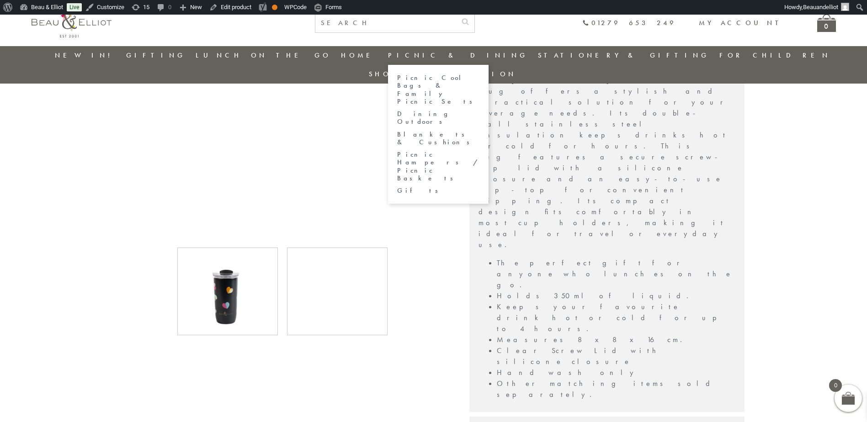
scroll to position [530, 0]
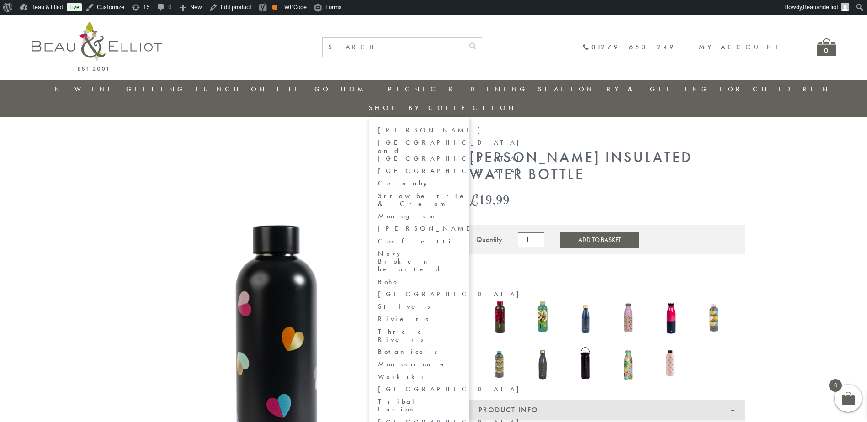
drag, startPoint x: 770, startPoint y: 235, endPoint x: 775, endPoint y: 233, distance: 4.9
click at [460, 291] on link "[GEOGRAPHIC_DATA]" at bounding box center [419, 295] width 82 height 8
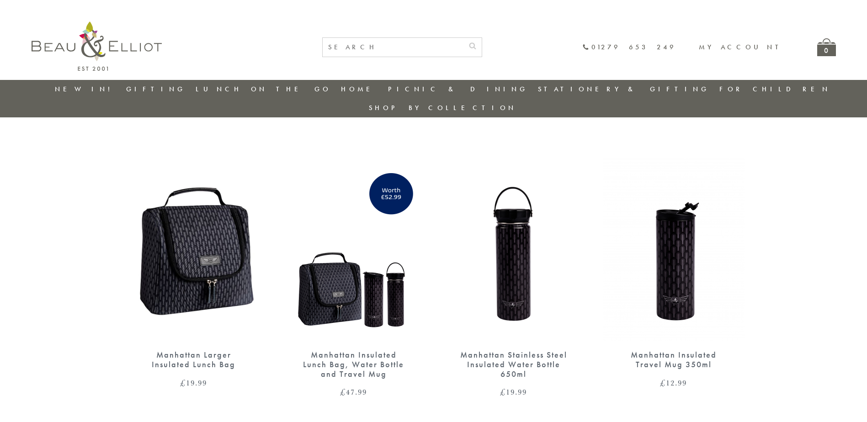
drag, startPoint x: 510, startPoint y: 238, endPoint x: 511, endPoint y: 234, distance: 4.7
click at [510, 238] on img at bounding box center [514, 250] width 142 height 183
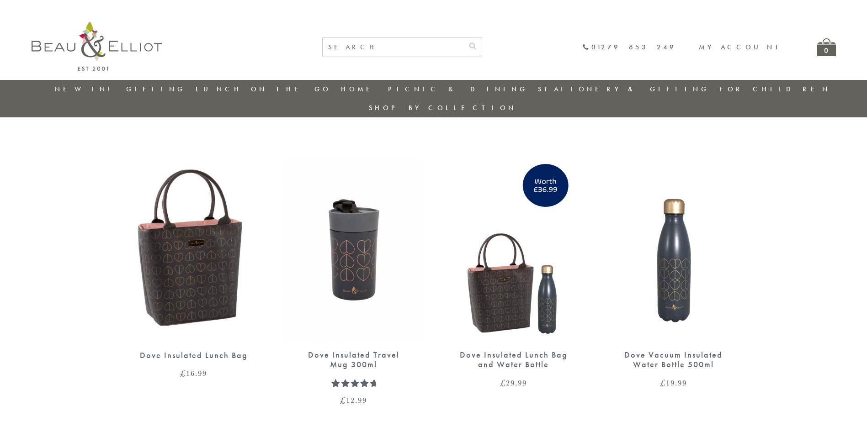
click at [179, 212] on img at bounding box center [193, 250] width 141 height 183
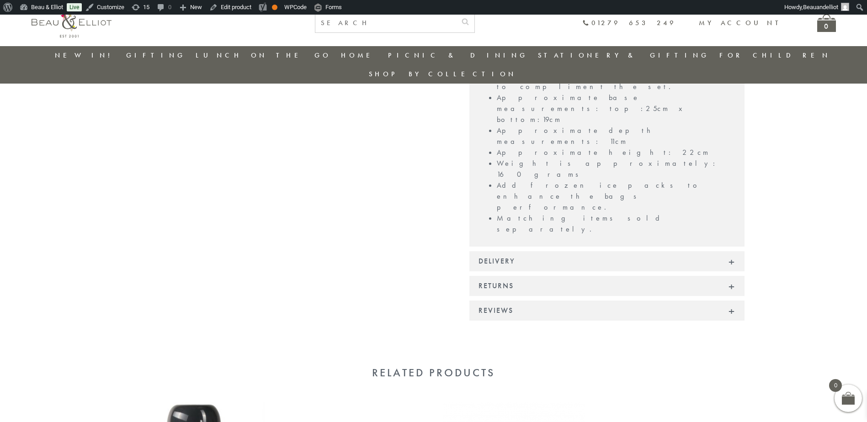
scroll to position [666, 0]
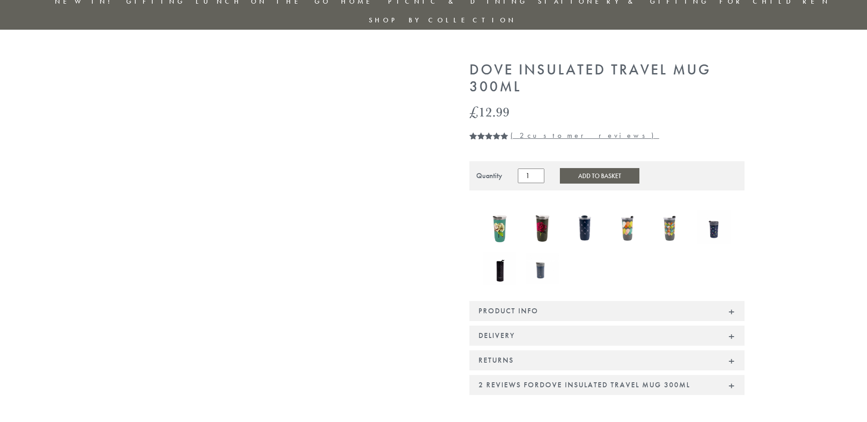
scroll to position [91, 0]
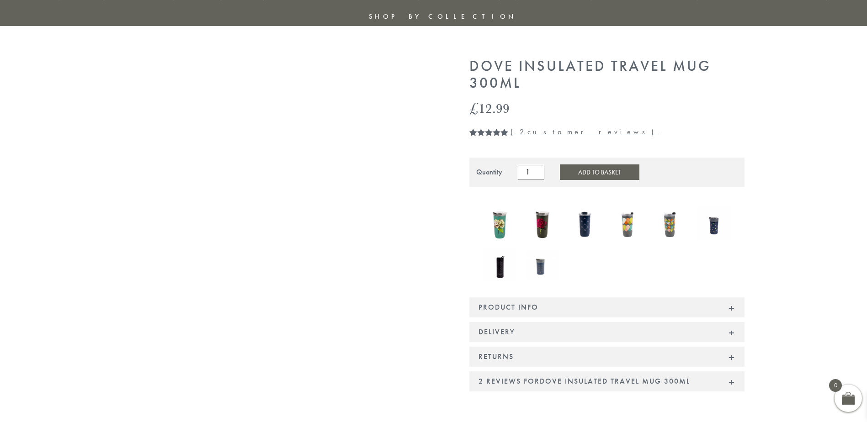
click at [725, 371] on div "2 reviews for Dove Insulated Travel Mug 300ml" at bounding box center [606, 381] width 275 height 20
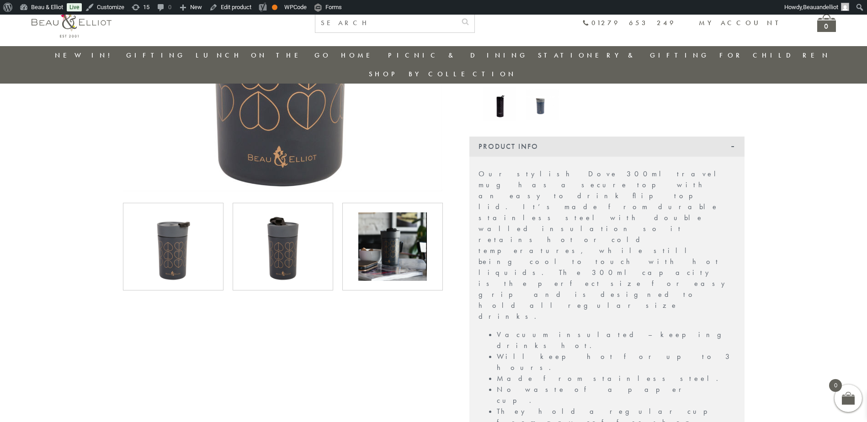
scroll to position [255, 0]
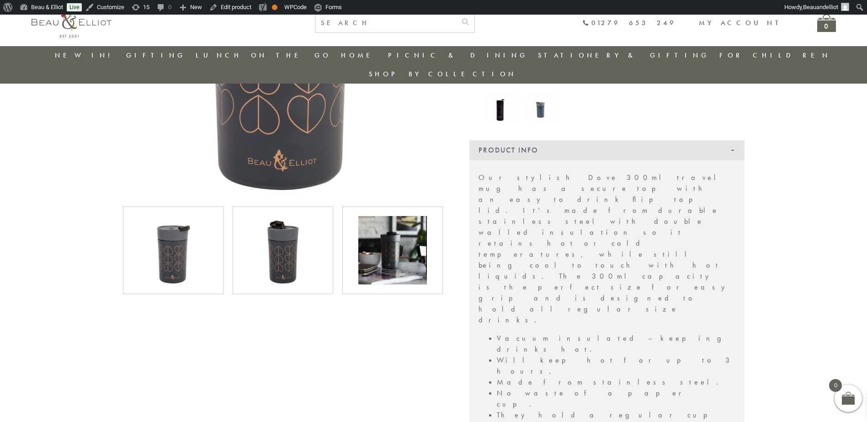
click at [737, 140] on div "Product Info" at bounding box center [606, 150] width 275 height 20
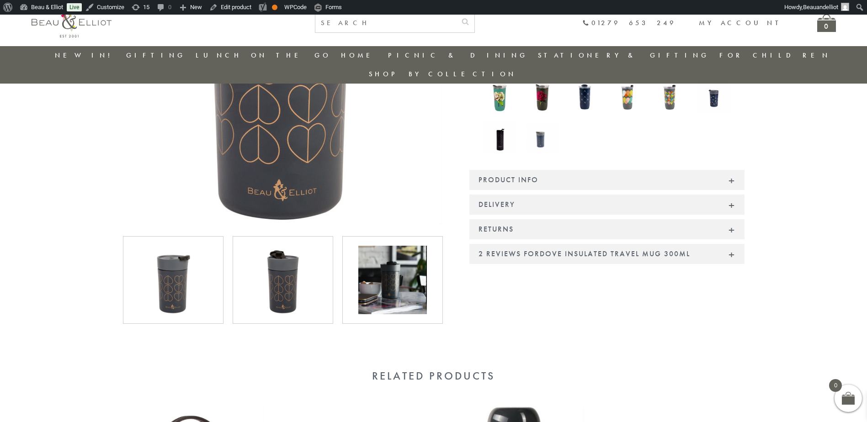
scroll to position [209, 0]
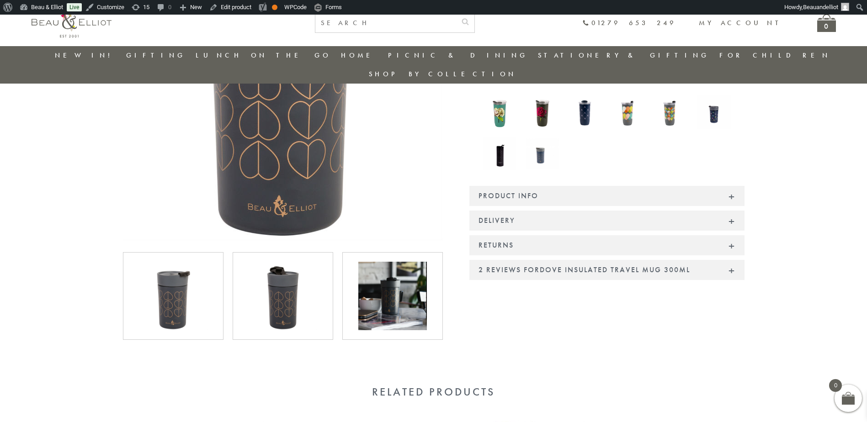
click at [355, 294] on div at bounding box center [392, 296] width 81 height 69
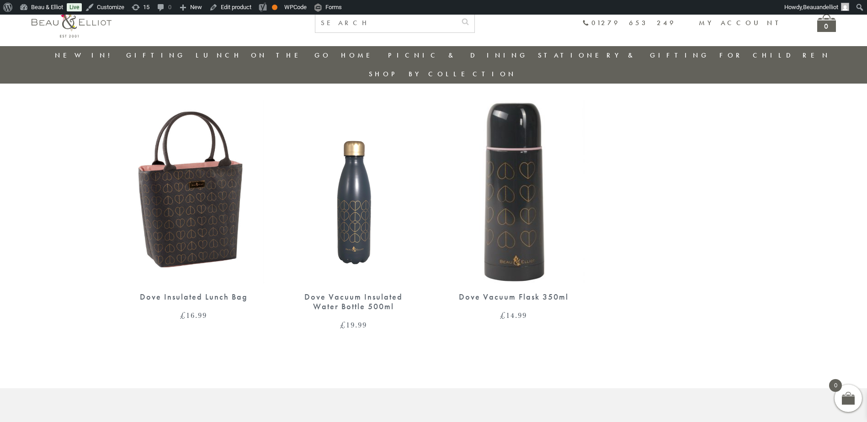
scroll to position [381, 0]
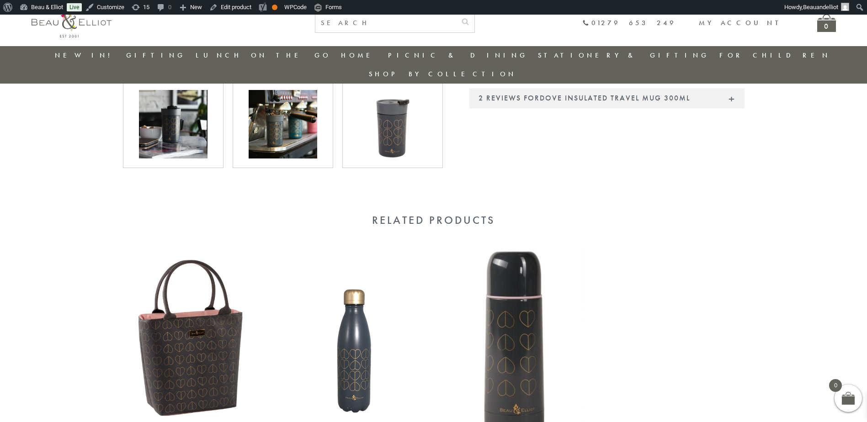
click at [342, 357] on img at bounding box center [354, 340] width 142 height 183
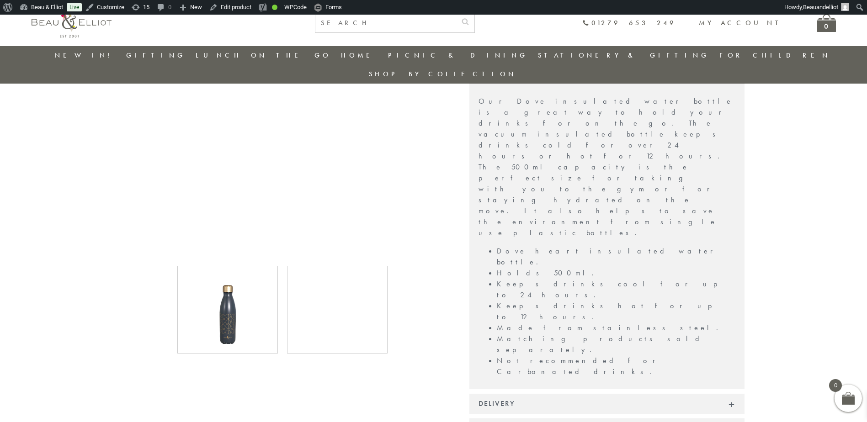
scroll to position [346, 0]
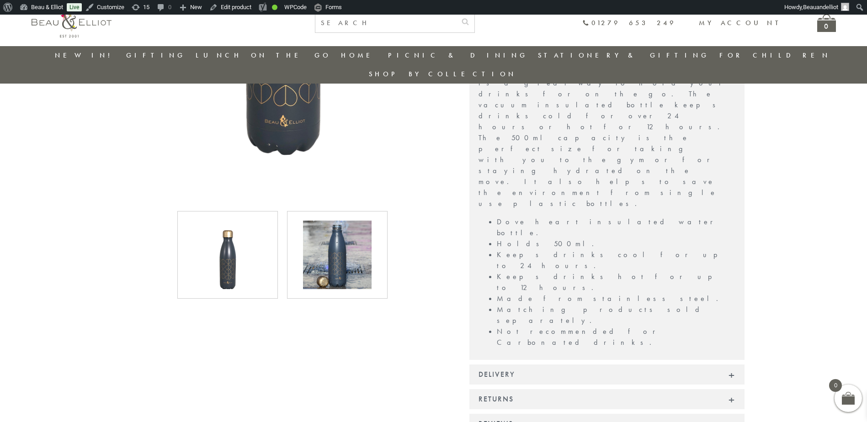
click at [348, 221] on img at bounding box center [337, 255] width 69 height 69
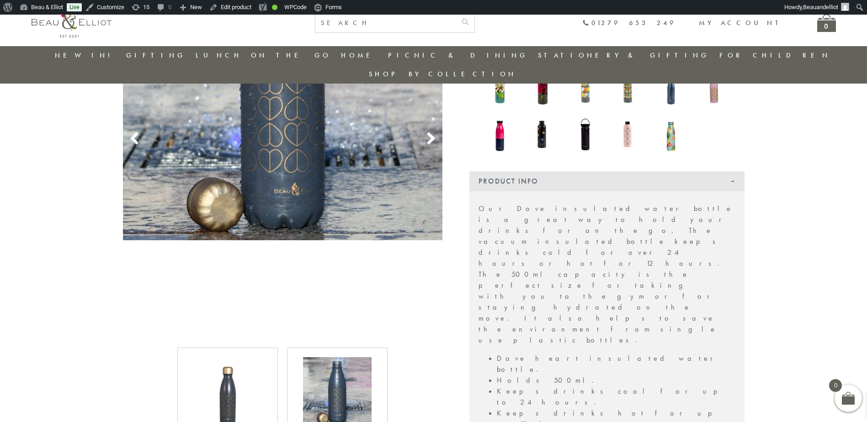
scroll to position [209, 0]
click at [213, 377] on img at bounding box center [227, 392] width 69 height 69
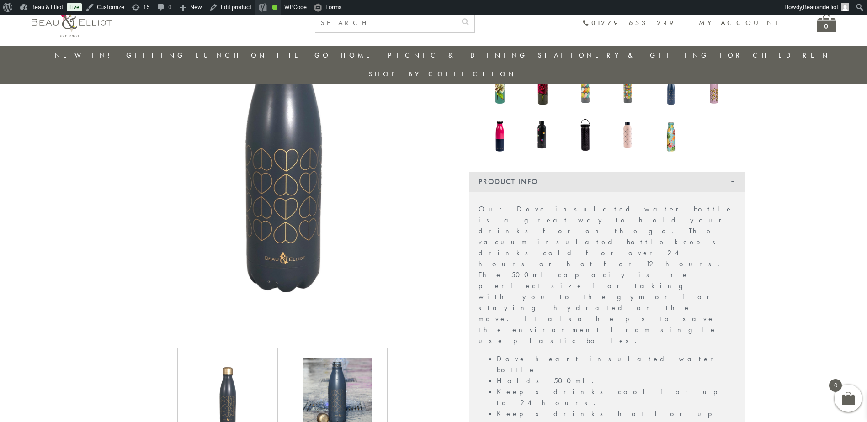
scroll to position [0, 0]
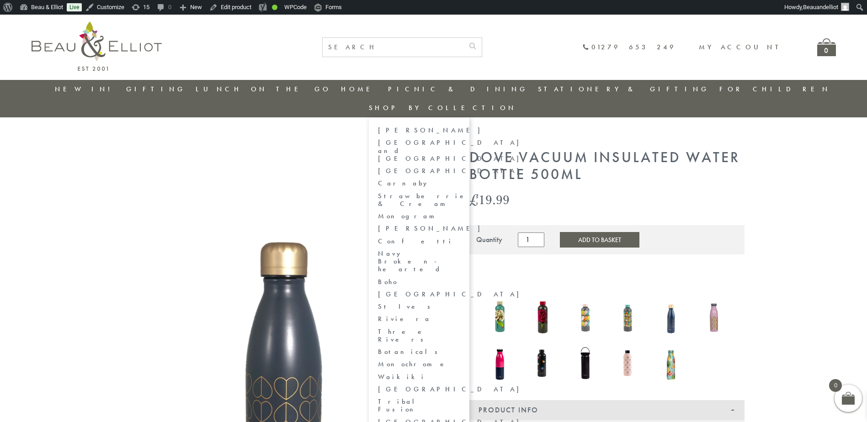
click at [460, 250] on link "Navy Broken-hearted" at bounding box center [419, 262] width 82 height 24
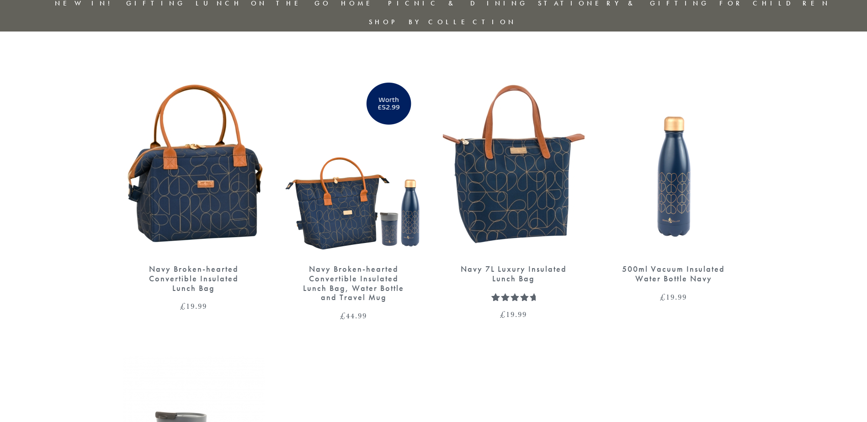
scroll to position [91, 0]
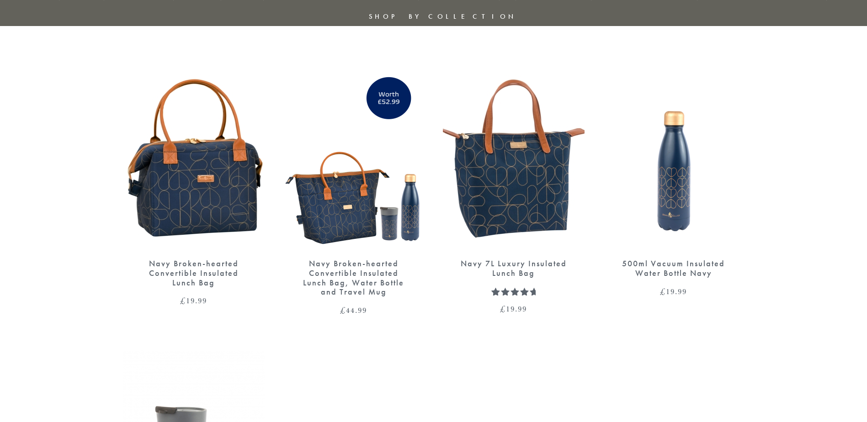
click at [708, 160] on img at bounding box center [674, 158] width 142 height 183
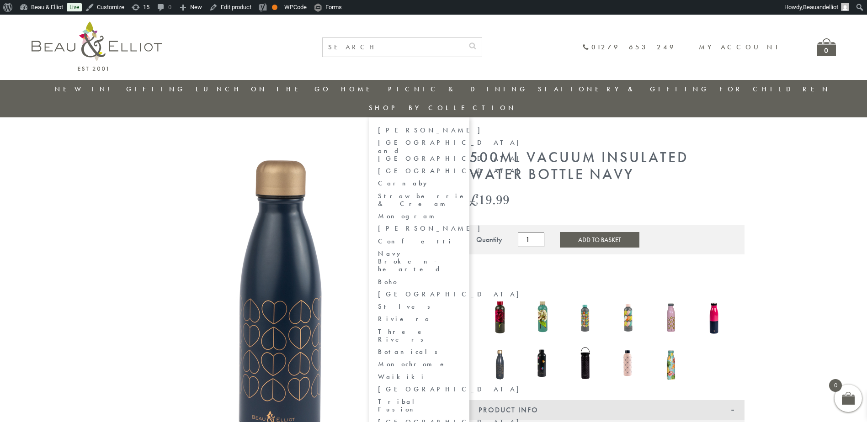
click at [460, 291] on link "[GEOGRAPHIC_DATA]" at bounding box center [419, 295] width 82 height 8
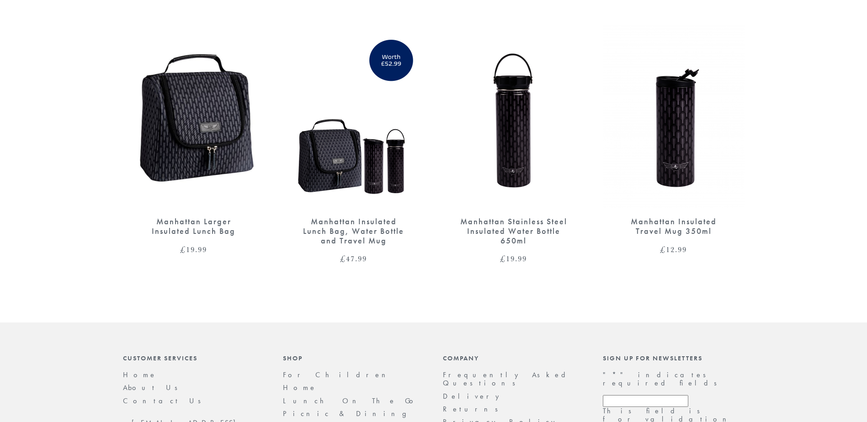
scroll to position [137, 0]
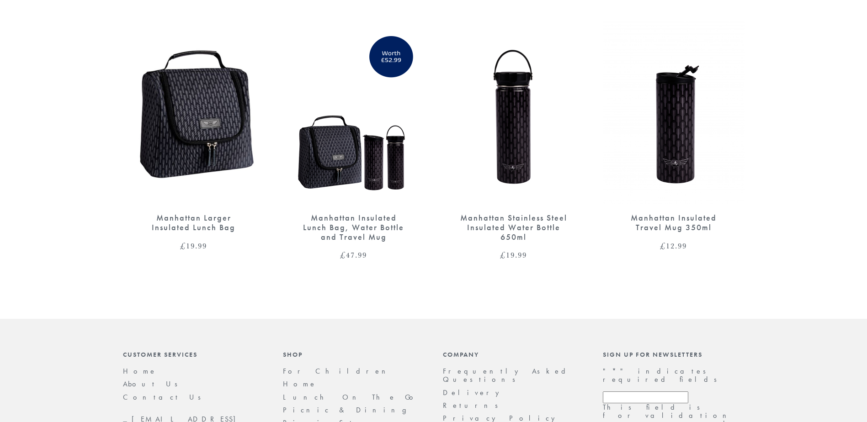
click at [212, 99] on img at bounding box center [194, 112] width 142 height 183
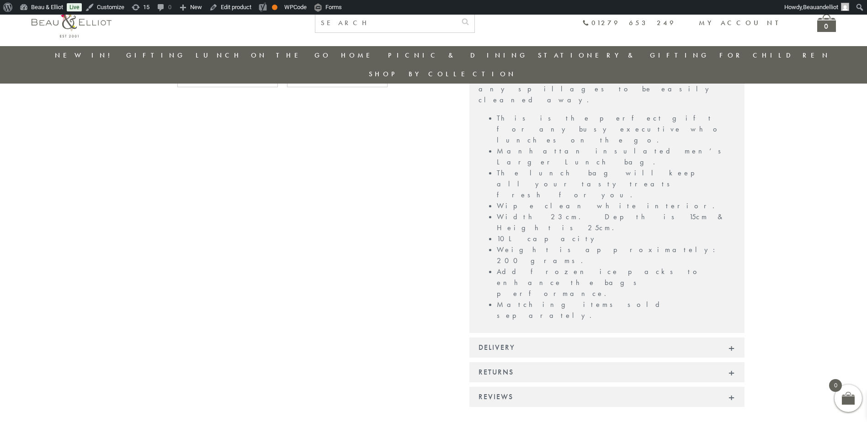
scroll to position [346, 0]
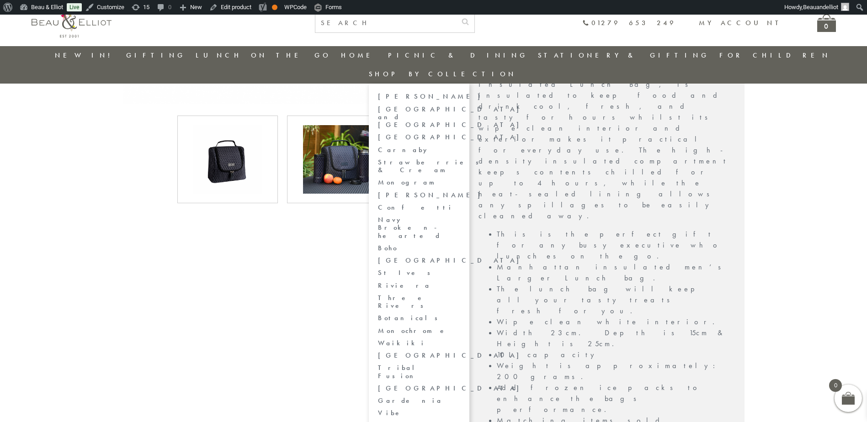
click at [460, 216] on link "Navy Broken-hearted" at bounding box center [419, 228] width 82 height 24
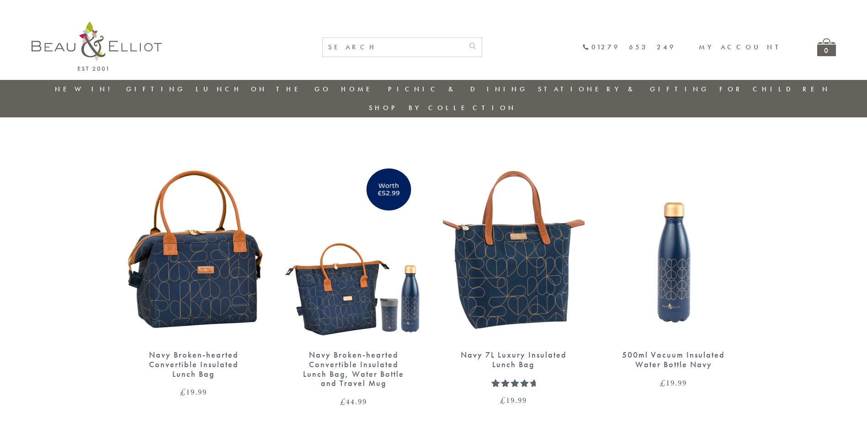
click at [181, 228] on img at bounding box center [194, 250] width 142 height 183
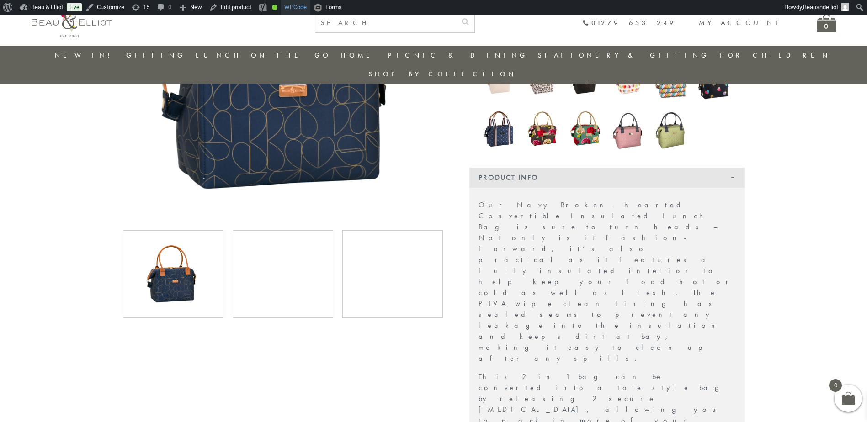
scroll to position [164, 0]
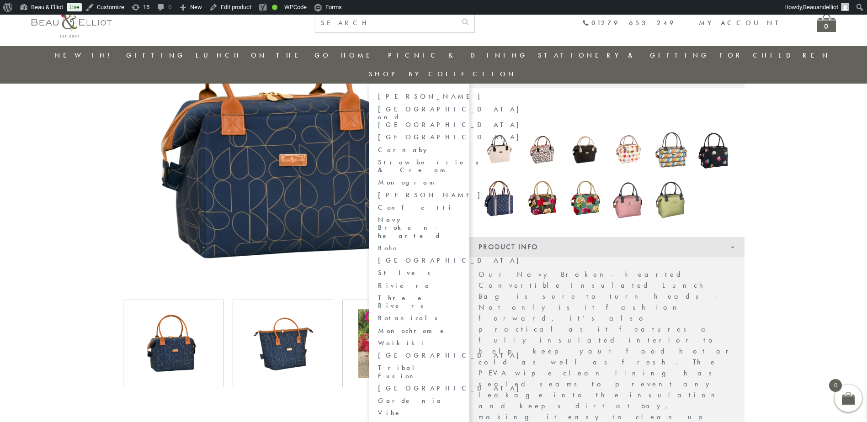
click at [460, 191] on link "[PERSON_NAME]" at bounding box center [419, 195] width 82 height 8
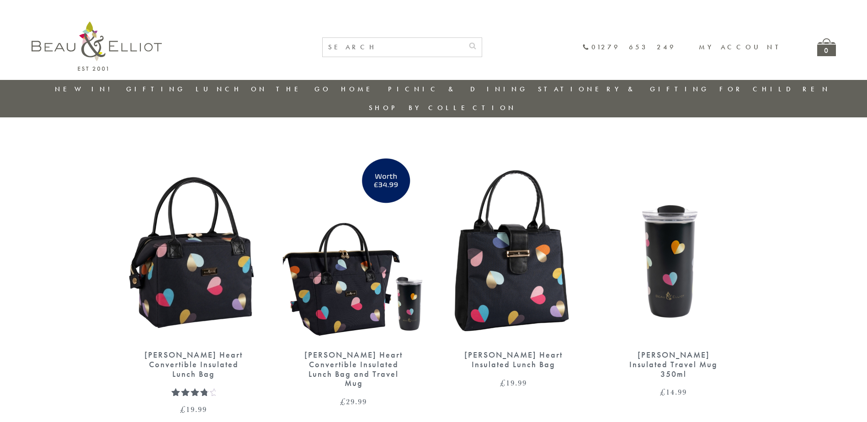
click at [701, 217] on img at bounding box center [674, 250] width 142 height 183
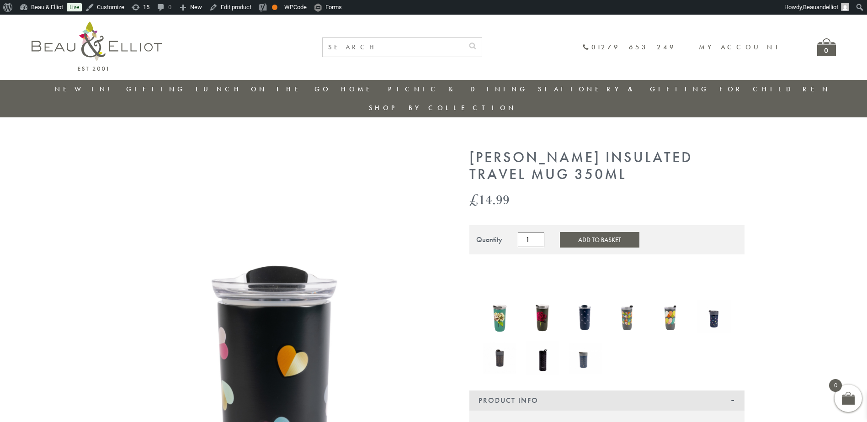
click at [74, 71] on img at bounding box center [97, 45] width 130 height 49
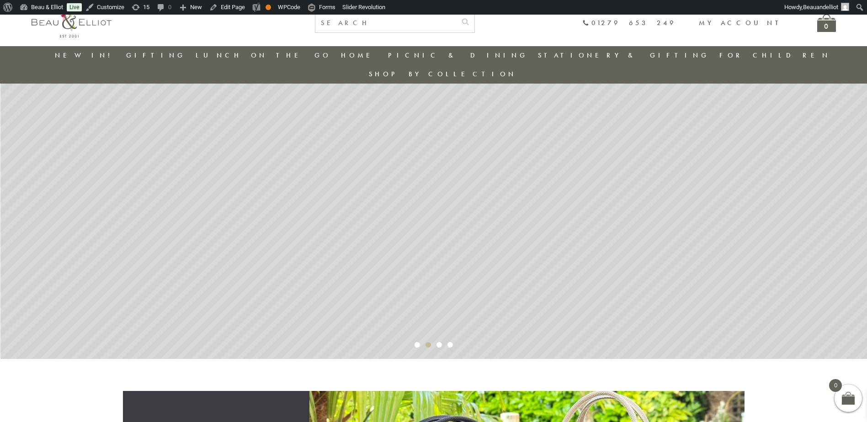
scroll to position [118, 0]
click at [415, 343] on rs-bullet "Video 2" at bounding box center [416, 345] width 5 height 5
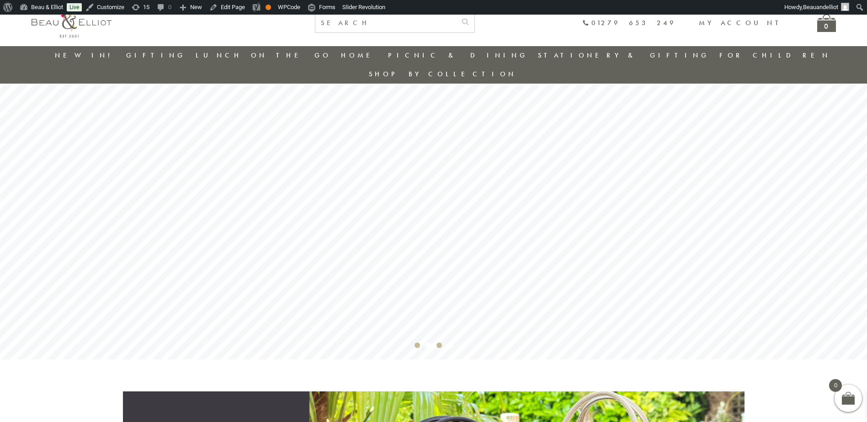
click at [440, 343] on rs-bullet "Video 2" at bounding box center [438, 345] width 5 height 5
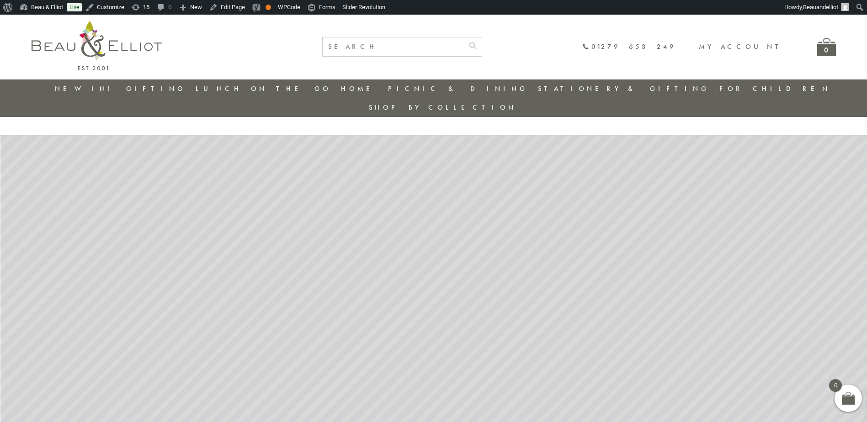
scroll to position [0, 0]
